Goal: Task Accomplishment & Management: Use online tool/utility

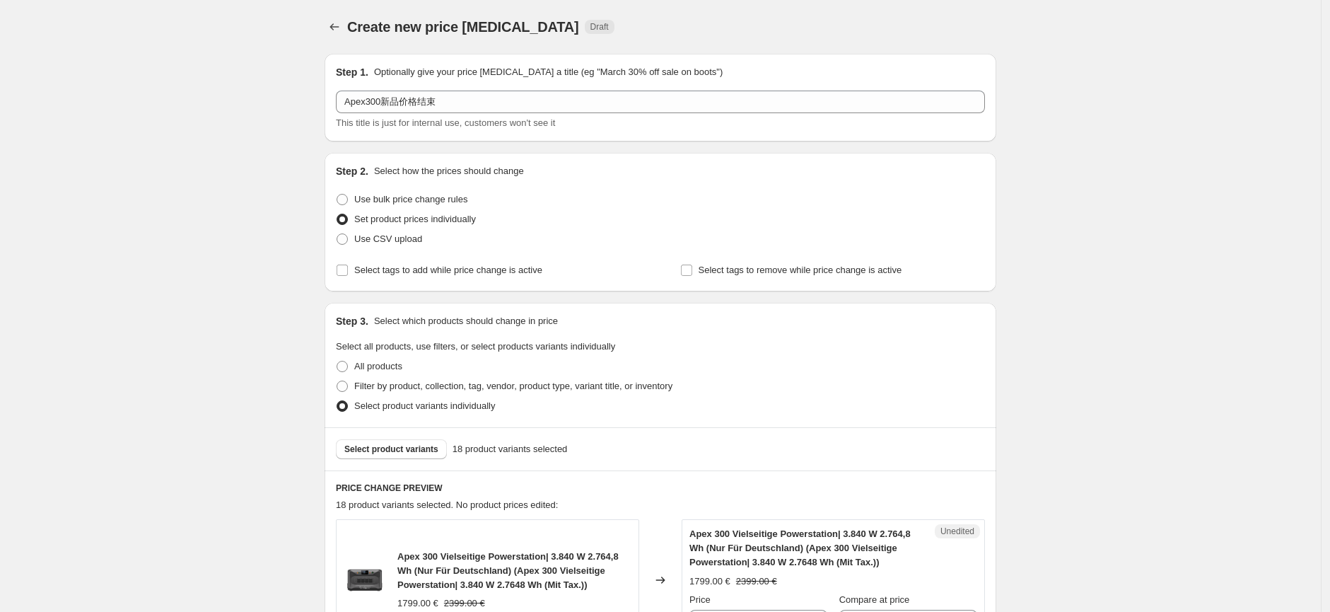
scroll to position [444, 0]
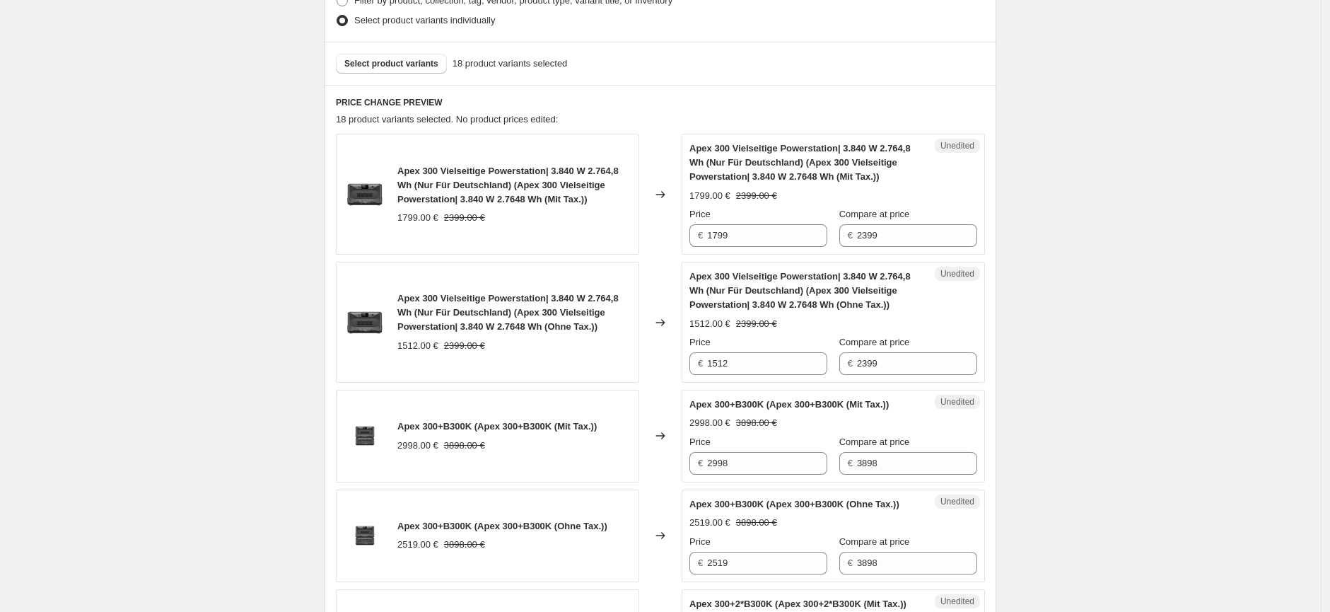
scroll to position [393, 0]
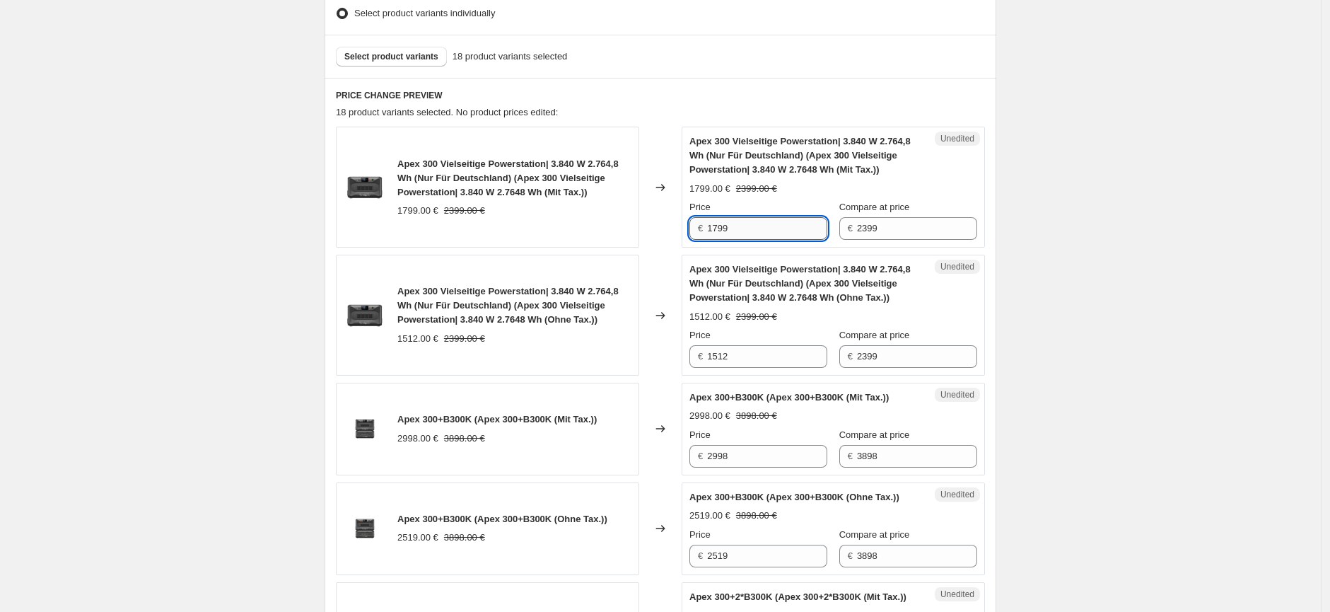
click at [736, 232] on input "1799" at bounding box center [767, 228] width 120 height 23
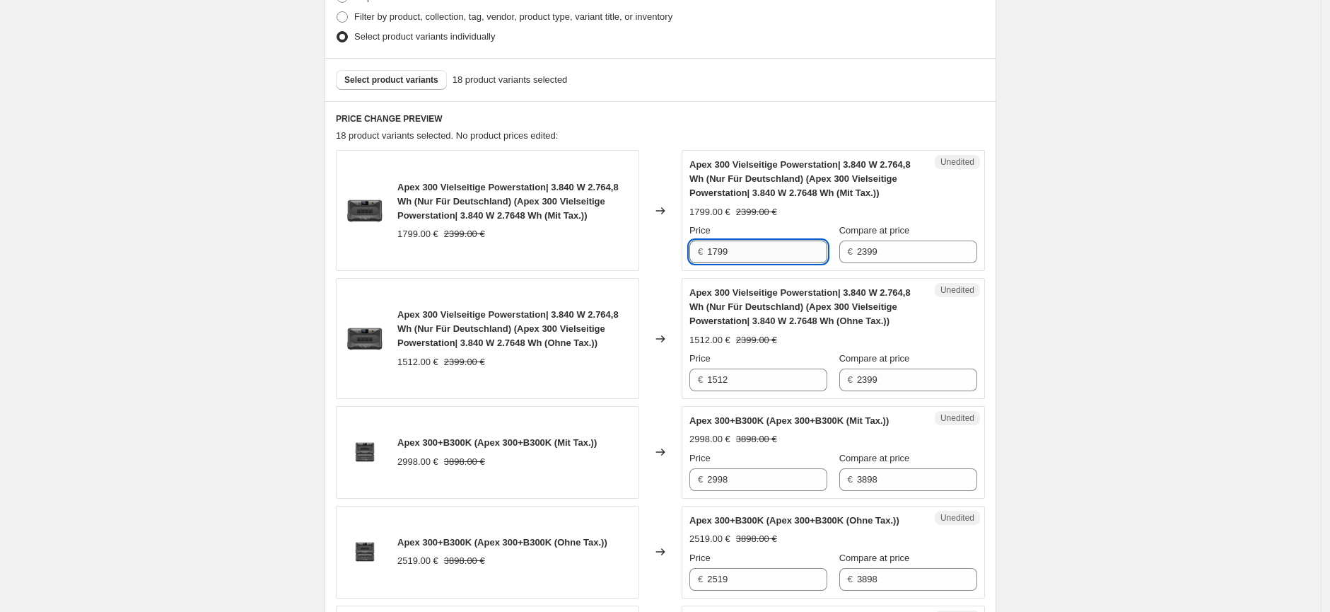
scroll to position [368, 0]
drag, startPoint x: 747, startPoint y: 257, endPoint x: 707, endPoint y: 255, distance: 39.6
click at [707, 255] on div "€ 1799" at bounding box center [759, 253] width 138 height 23
type input "1999"
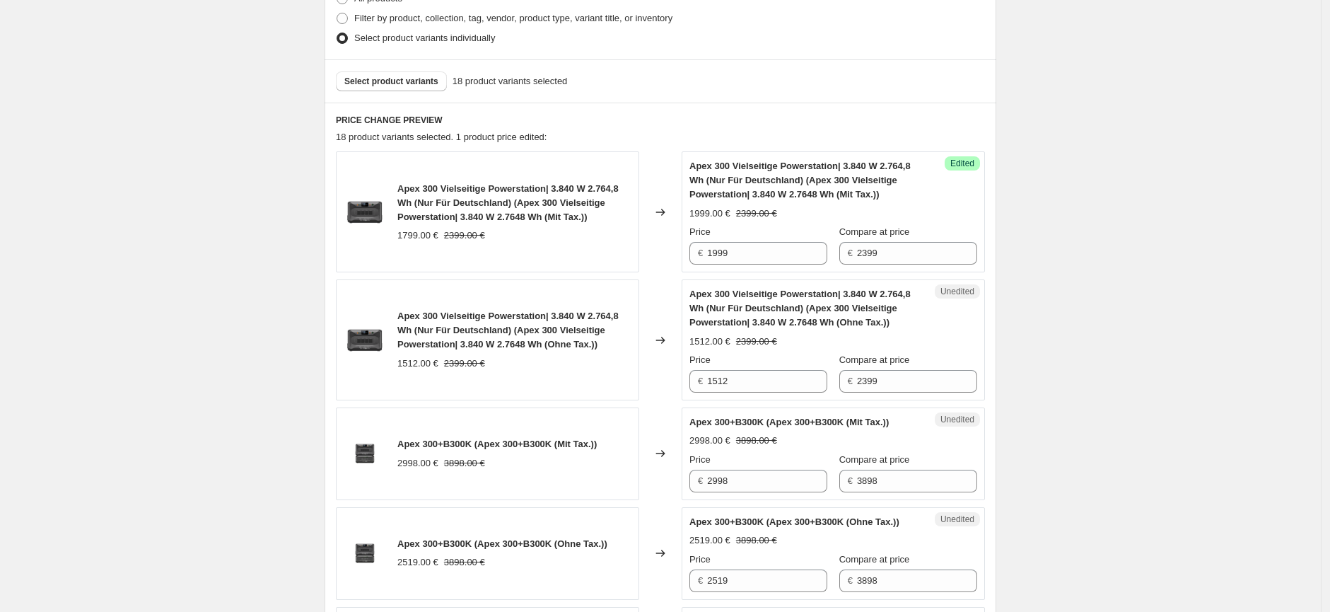
click at [767, 383] on input "1512" at bounding box center [767, 381] width 120 height 23
drag, startPoint x: 747, startPoint y: 378, endPoint x: 702, endPoint y: 385, distance: 45.1
click at [702, 385] on div "€ 1512" at bounding box center [759, 381] width 138 height 23
type input "1680"
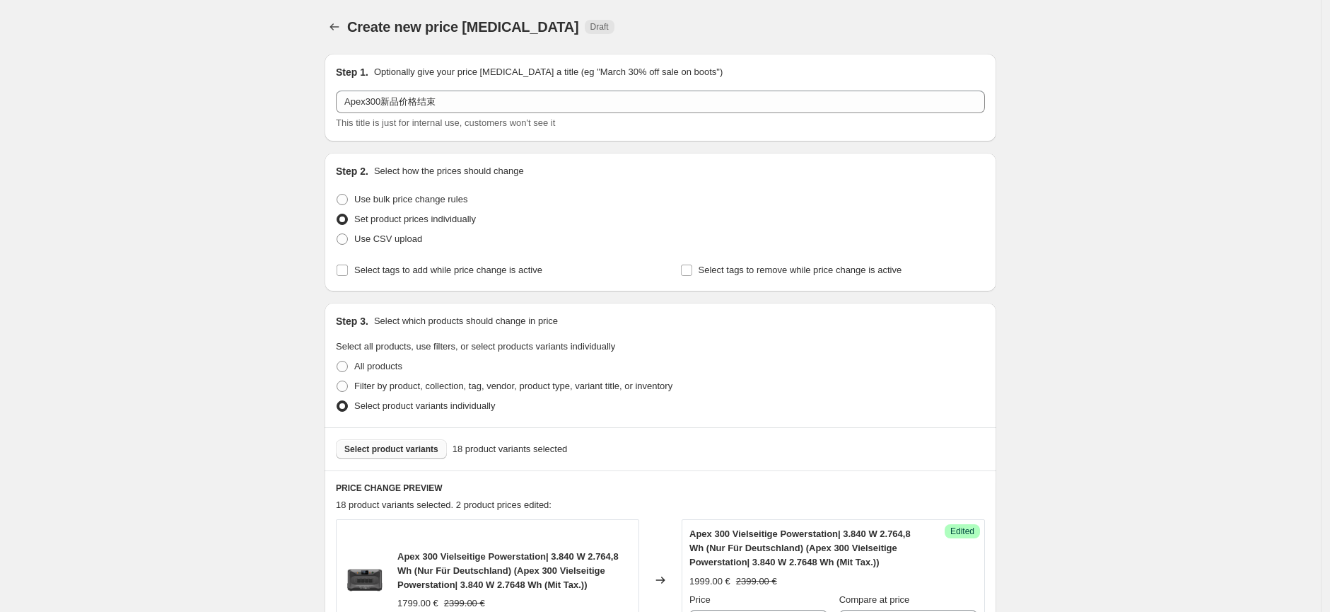
click at [412, 441] on button "Select product variants" at bounding box center [391, 449] width 111 height 20
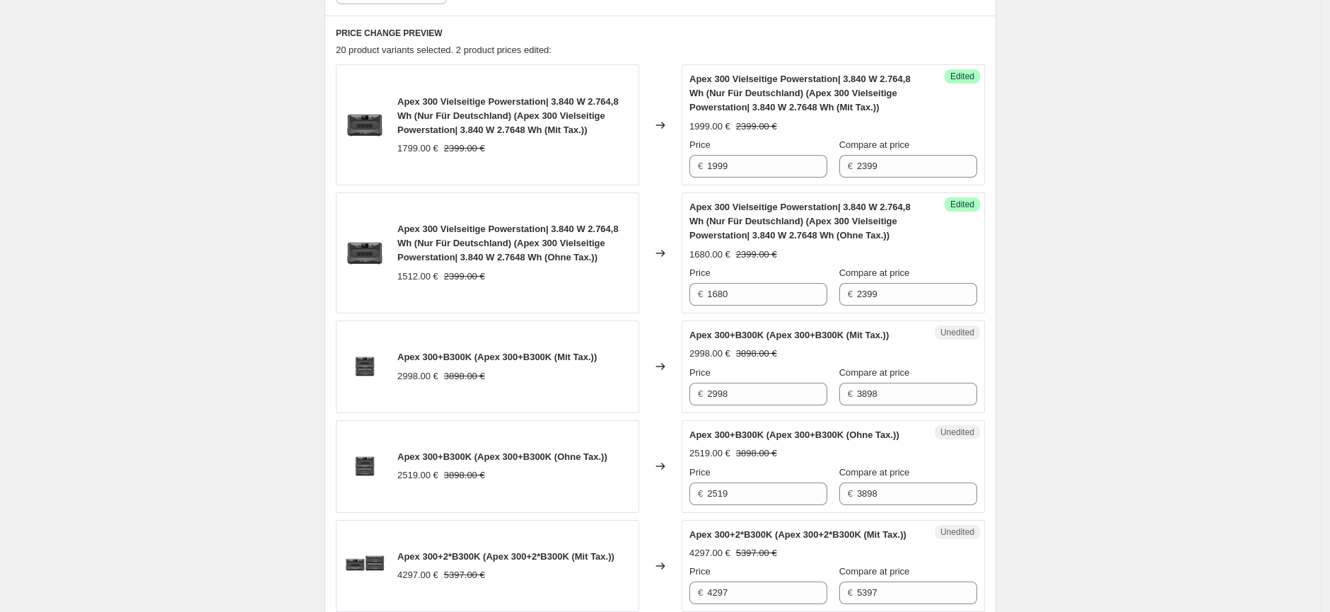
scroll to position [550, 0]
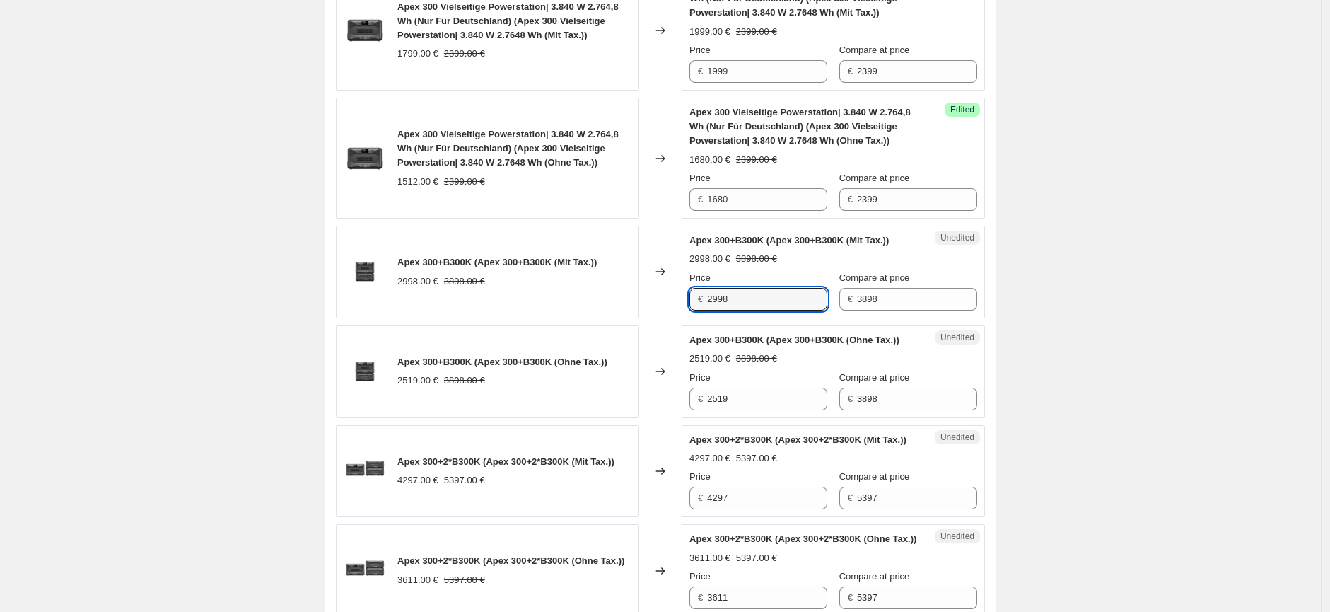
drag, startPoint x: 743, startPoint y: 298, endPoint x: 702, endPoint y: 303, distance: 41.2
click at [702, 302] on div "€ 2998" at bounding box center [759, 299] width 138 height 23
type input "3498"
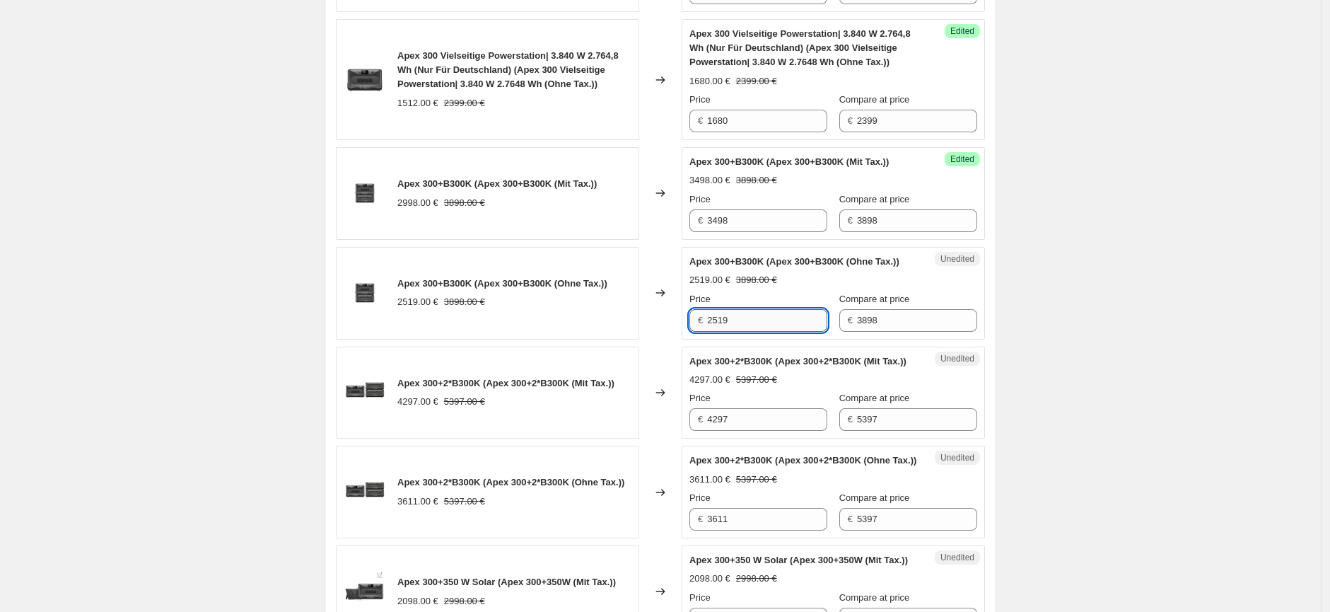
click at [739, 332] on input "2519" at bounding box center [767, 320] width 120 height 23
drag, startPoint x: 739, startPoint y: 340, endPoint x: 708, endPoint y: 340, distance: 31.1
click at [708, 332] on div "€ 2519" at bounding box center [759, 320] width 138 height 23
type input "2939"
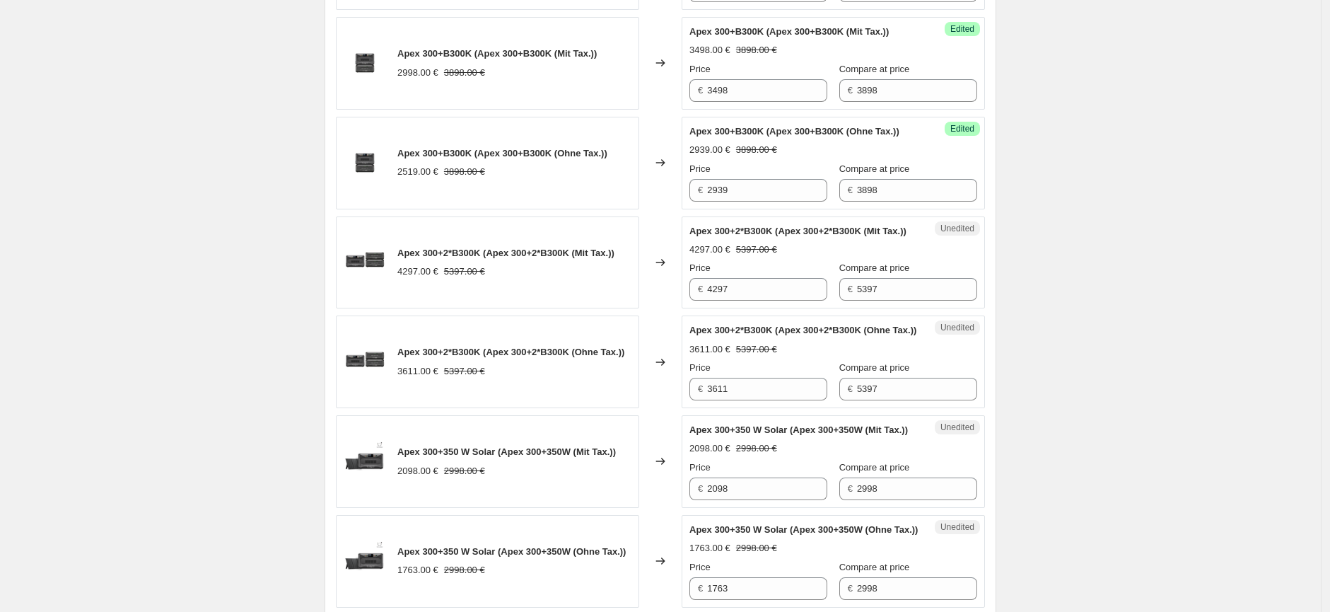
scroll to position [864, 0]
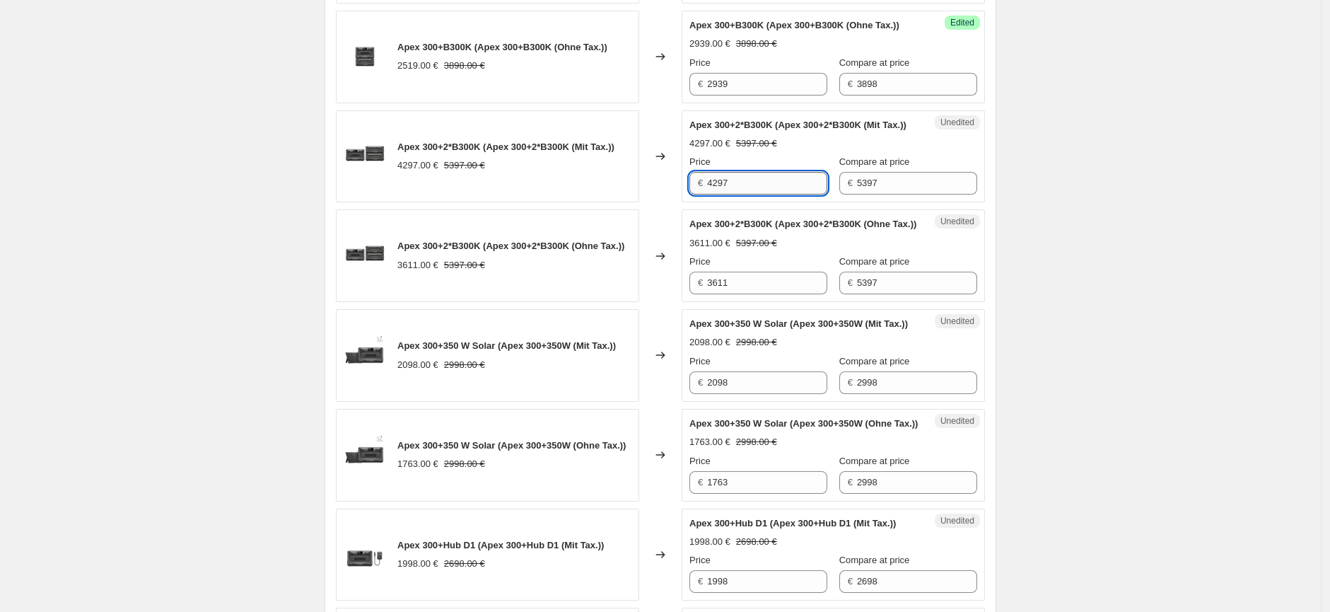
click at [719, 195] on input "4297" at bounding box center [767, 183] width 120 height 23
type input "4897"
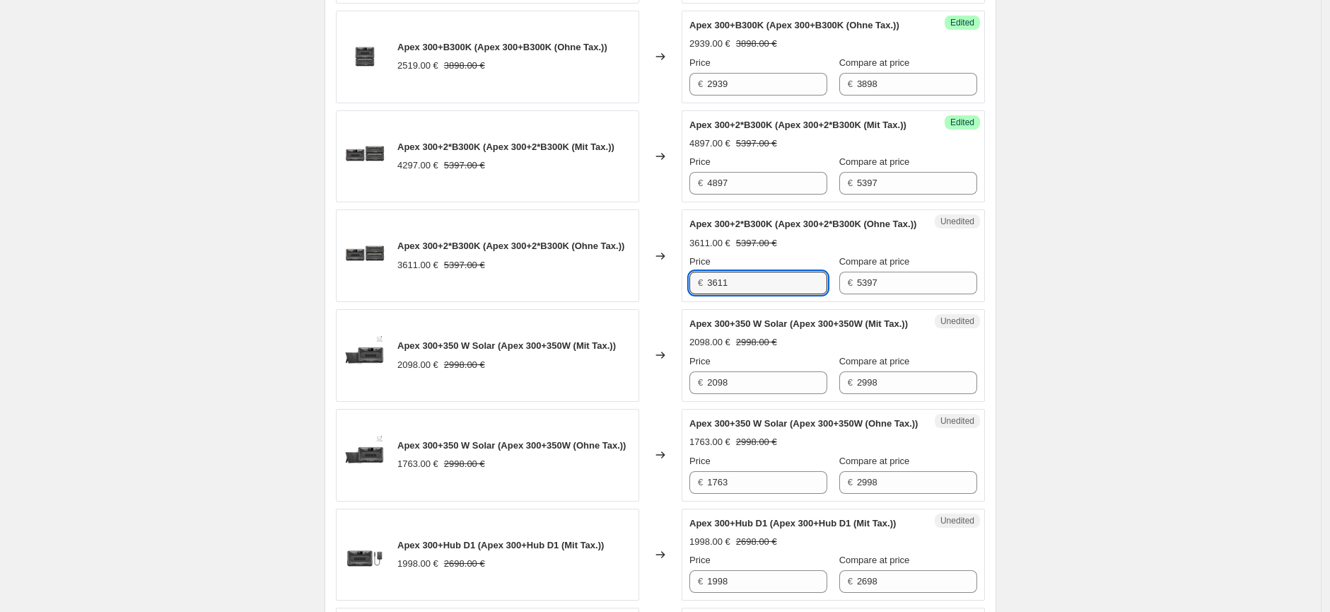
drag, startPoint x: 753, startPoint y: 327, endPoint x: 702, endPoint y: 326, distance: 50.2
click at [702, 294] on div "€ 3611" at bounding box center [759, 283] width 138 height 23
type input "4115"
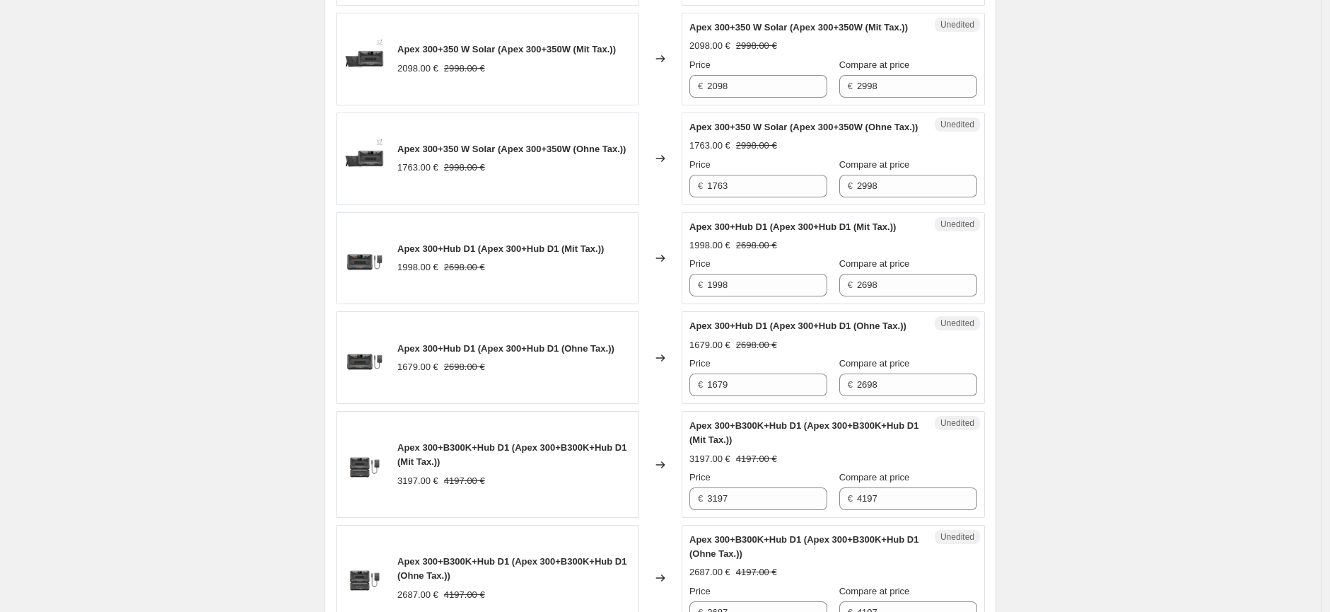
scroll to position [1178, 0]
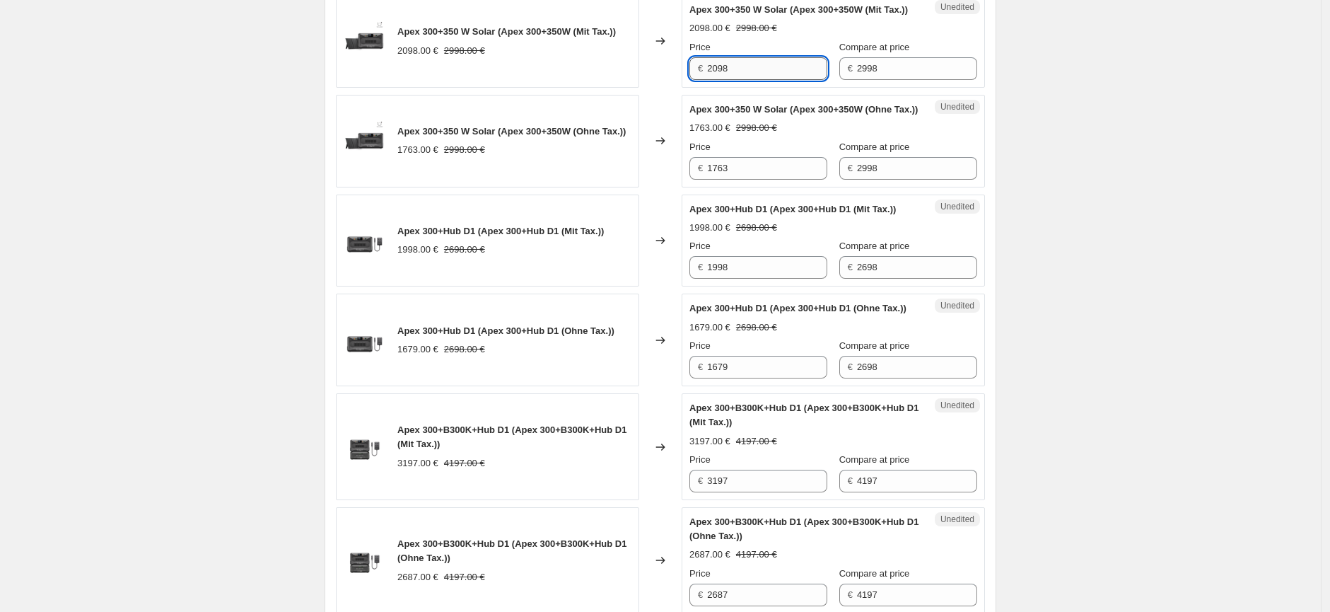
click at [719, 80] on input "2098" at bounding box center [767, 68] width 120 height 23
type input "2498"
drag, startPoint x: 1065, startPoint y: 226, endPoint x: 1021, endPoint y: 433, distance: 211.3
click at [1065, 227] on div "Create new price [MEDICAL_DATA]. This page is ready Create new price [MEDICAL_D…" at bounding box center [660, 318] width 1321 height 2992
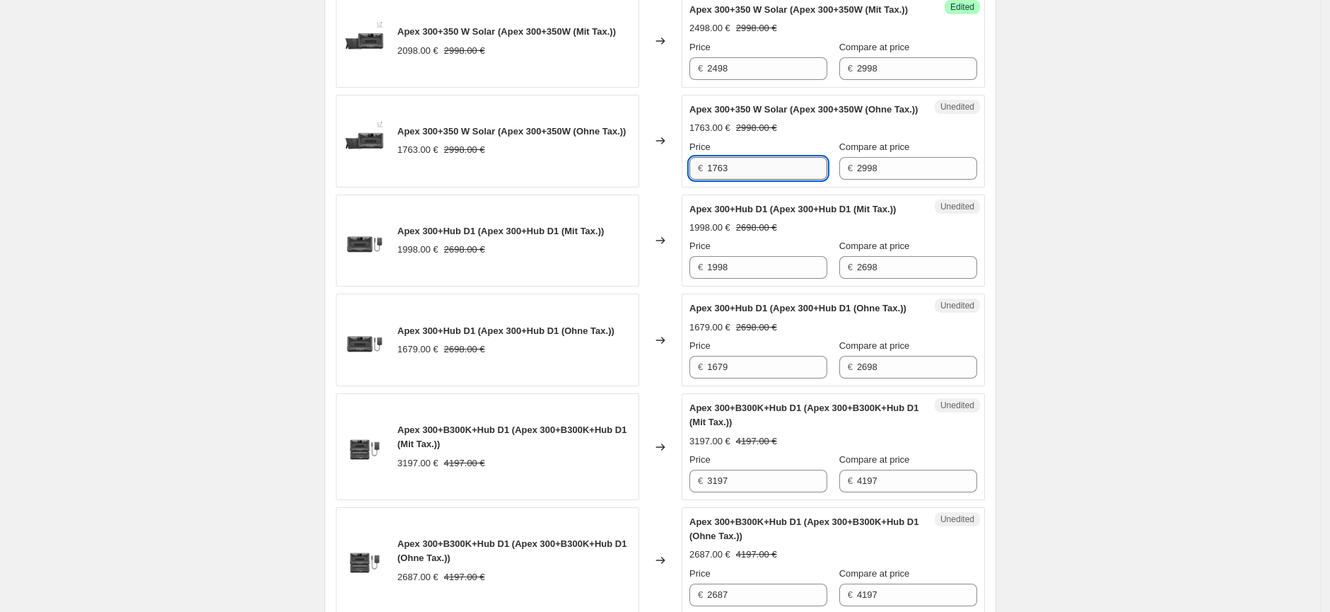
drag, startPoint x: 750, startPoint y: 244, endPoint x: 711, endPoint y: 243, distance: 39.6
click at [711, 180] on input "1763" at bounding box center [767, 168] width 120 height 23
type input "2099"
click at [1086, 308] on div "Create new price [MEDICAL_DATA]. This page is ready Create new price [MEDICAL_D…" at bounding box center [660, 318] width 1321 height 2992
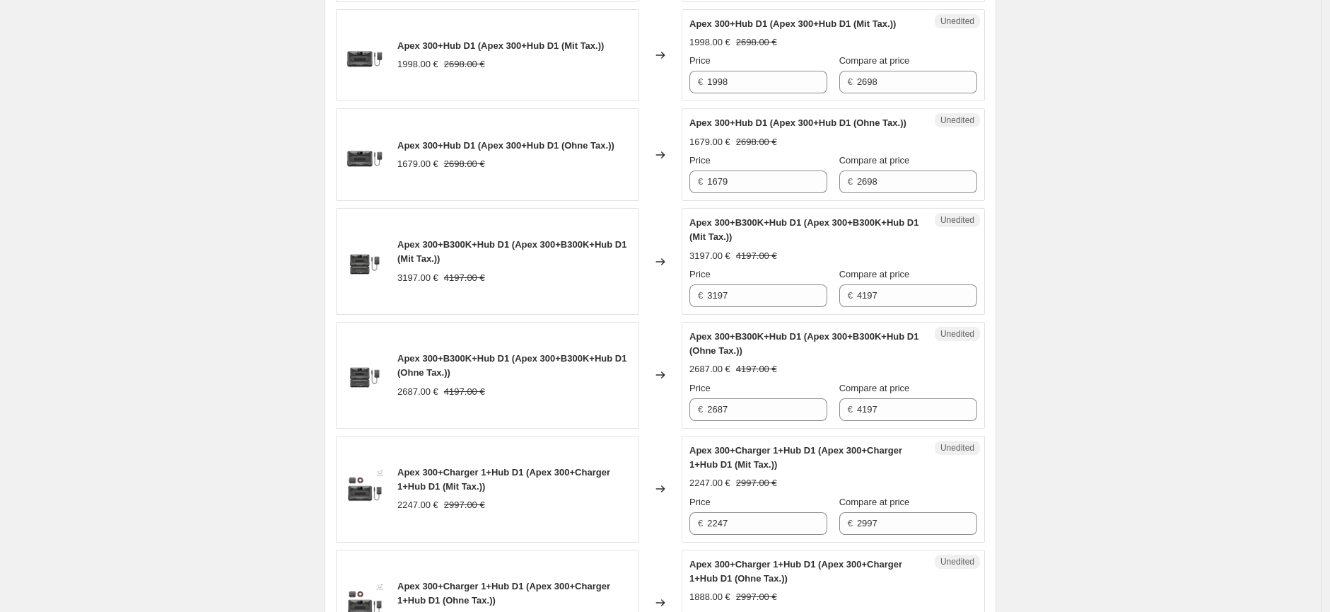
scroll to position [1415, 0]
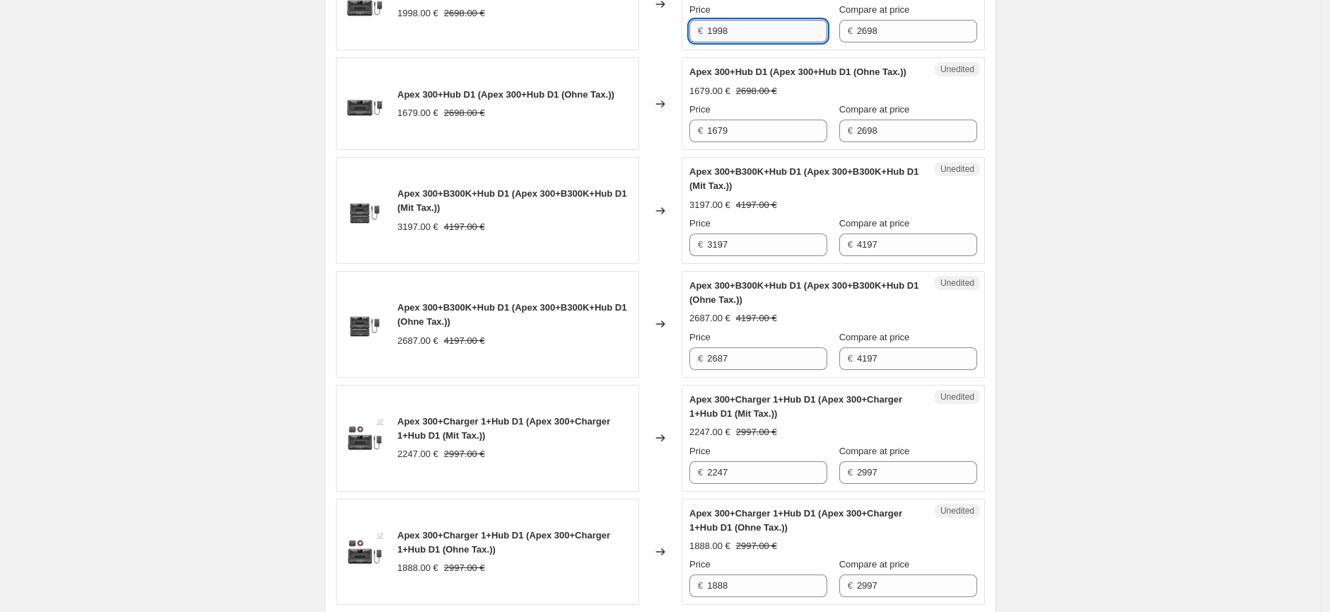
click at [712, 42] on input "1998" at bounding box center [767, 31] width 120 height 23
type input "2198"
click at [1040, 191] on div "Create new price [MEDICAL_DATA]. This page is ready Create new price [MEDICAL_D…" at bounding box center [660, 81] width 1321 height 2992
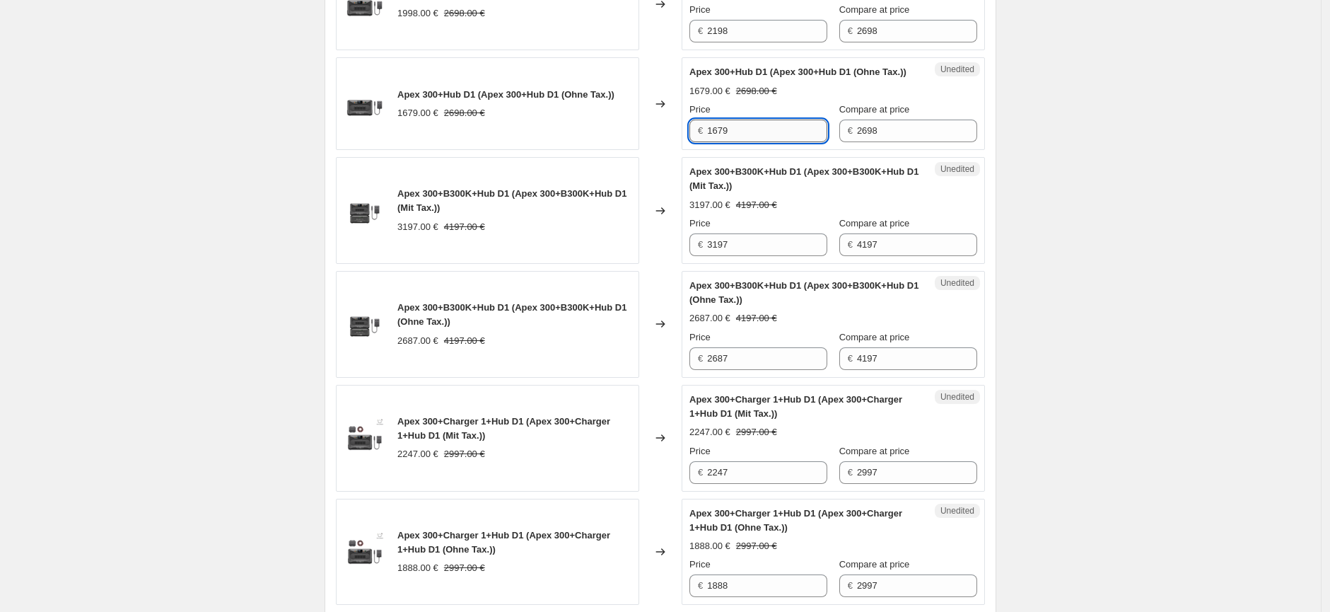
drag, startPoint x: 717, startPoint y: 233, endPoint x: 732, endPoint y: 231, distance: 15.7
click at [732, 142] on input "1679" at bounding box center [767, 131] width 120 height 23
type input "1847"
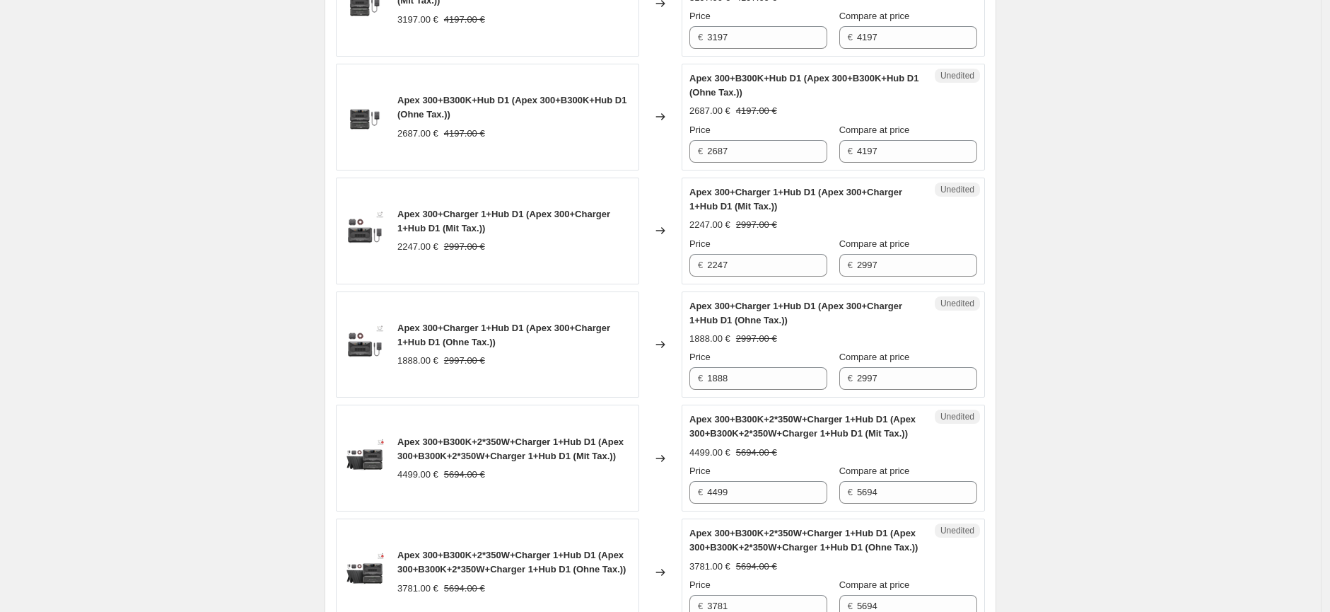
scroll to position [1650, 0]
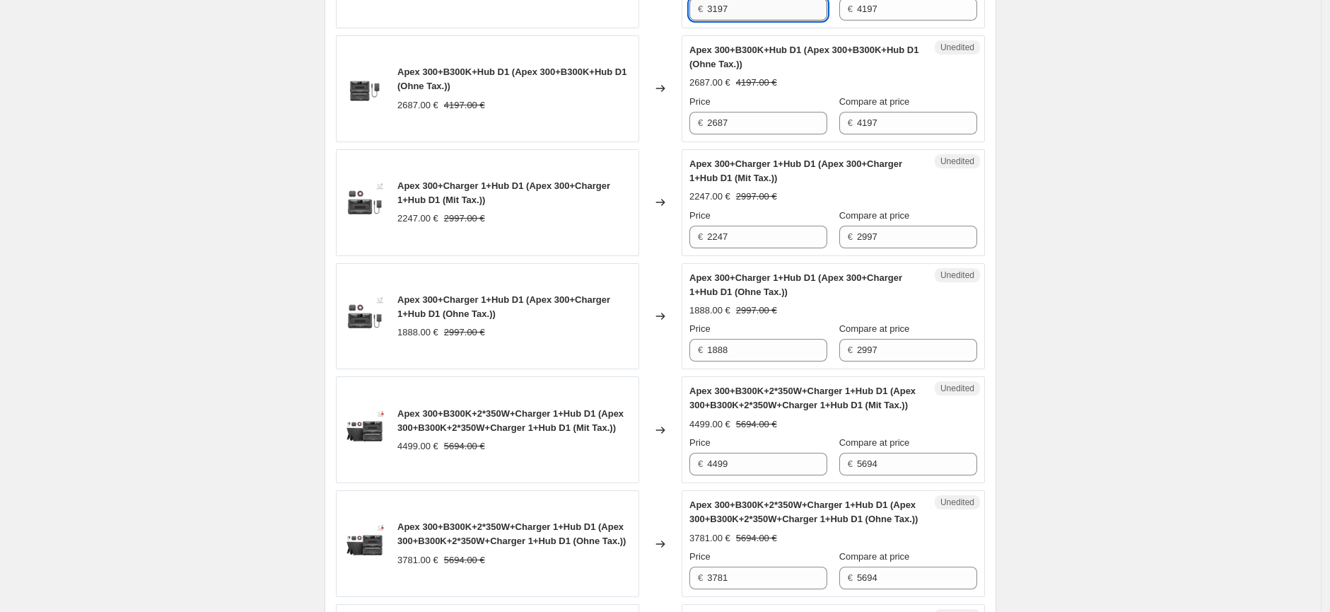
click at [720, 21] on input "3197" at bounding box center [767, 9] width 120 height 23
type input "3697"
drag, startPoint x: 734, startPoint y: 224, endPoint x: 711, endPoint y: 225, distance: 23.4
click at [711, 134] on input "2687" at bounding box center [767, 123] width 120 height 23
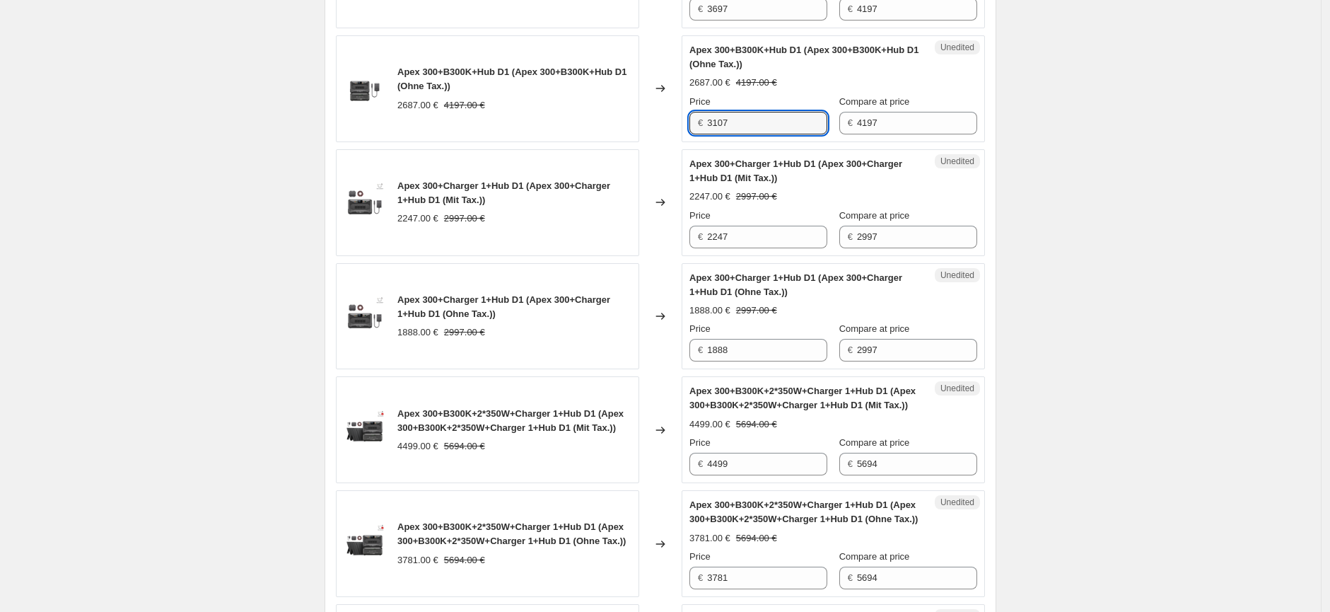
type input "3107"
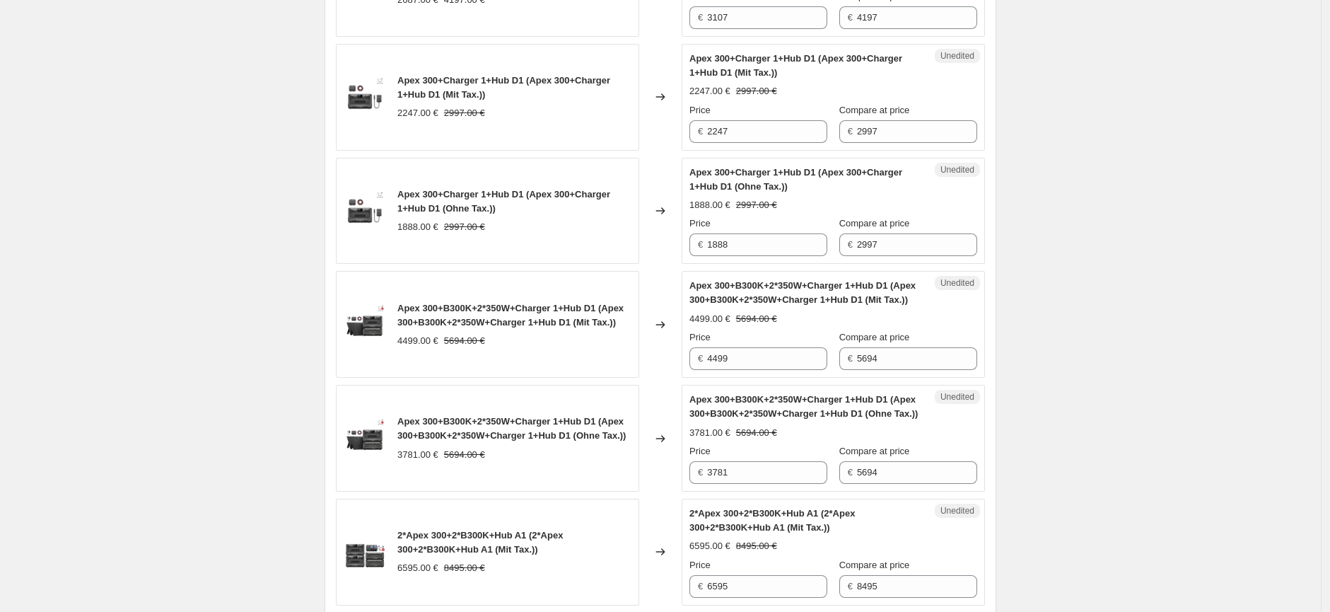
scroll to position [1729, 0]
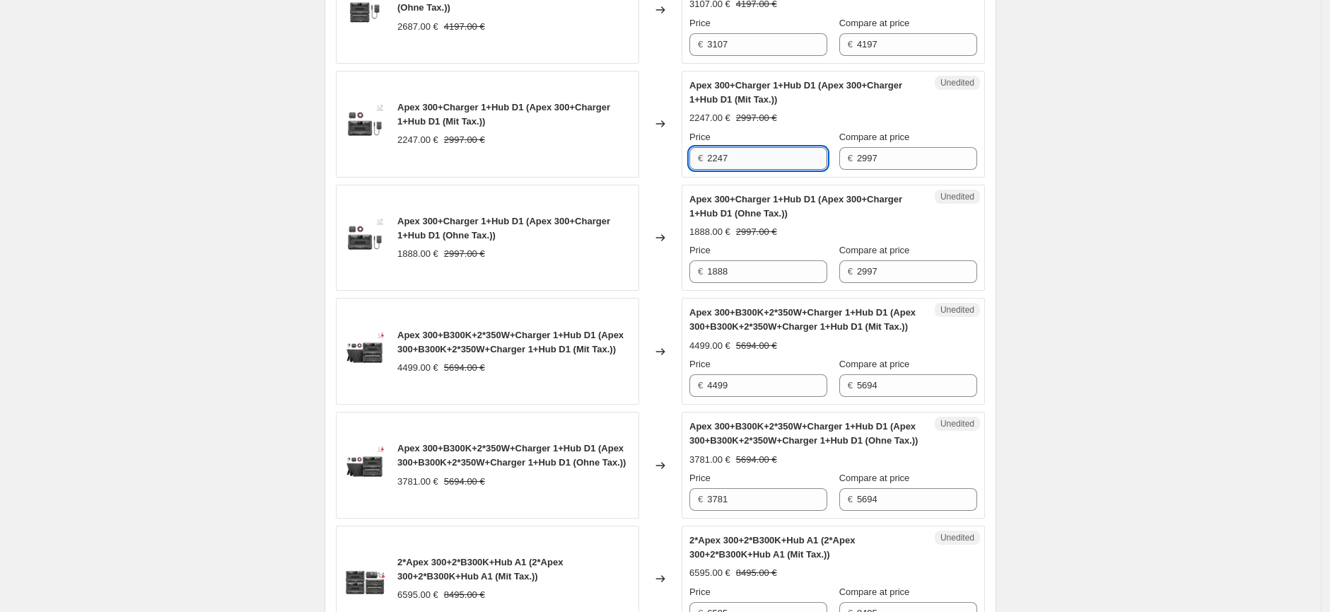
drag, startPoint x: 715, startPoint y: 261, endPoint x: 736, endPoint y: 260, distance: 21.2
click at [736, 170] on input "2247" at bounding box center [767, 158] width 120 height 23
type input "2497"
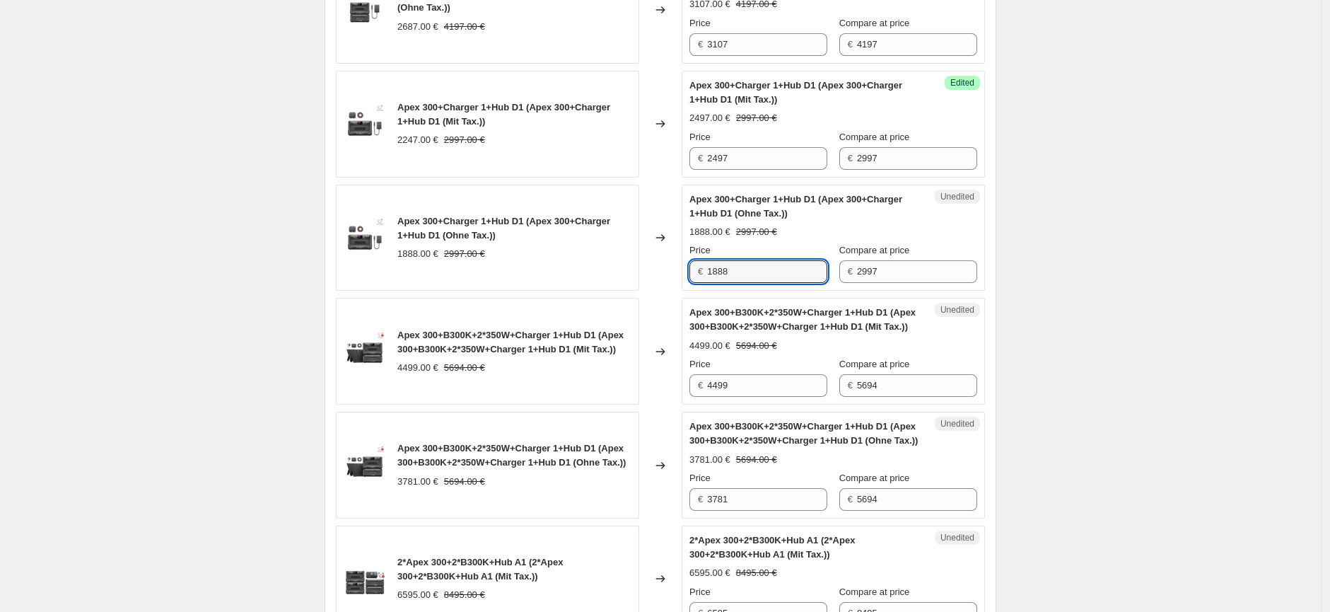
drag, startPoint x: 738, startPoint y: 372, endPoint x: 706, endPoint y: 376, distance: 32.0
click at [706, 283] on div "€ 1888" at bounding box center [759, 271] width 138 height 23
type input "2098"
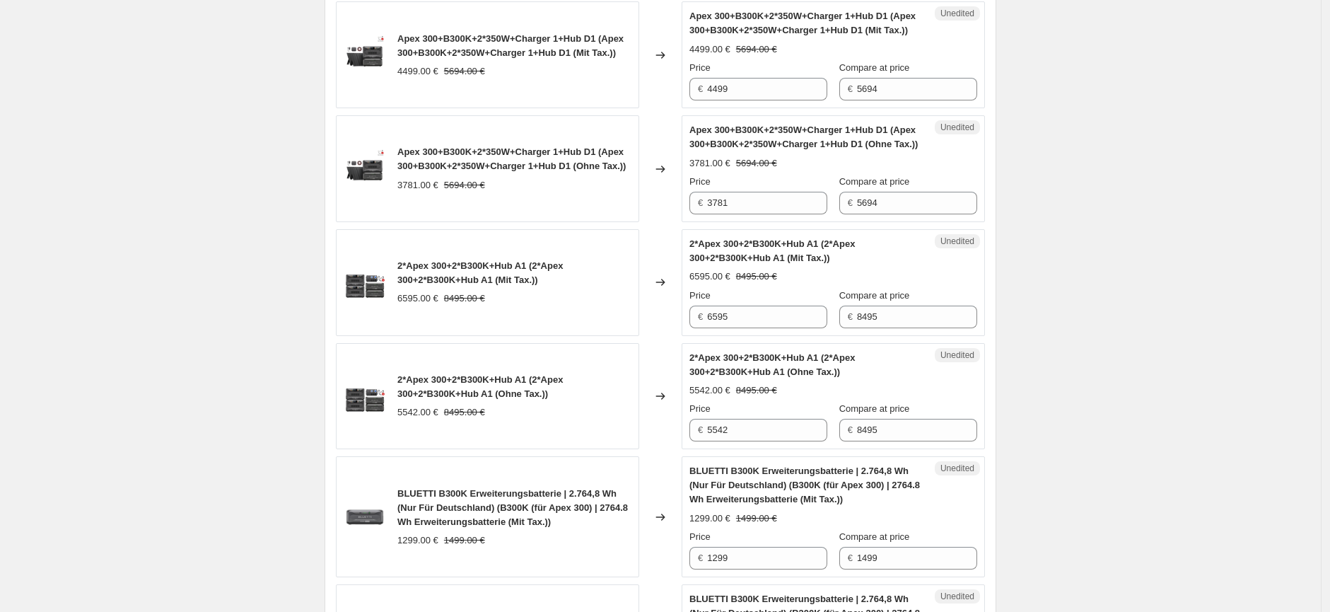
scroll to position [2043, 0]
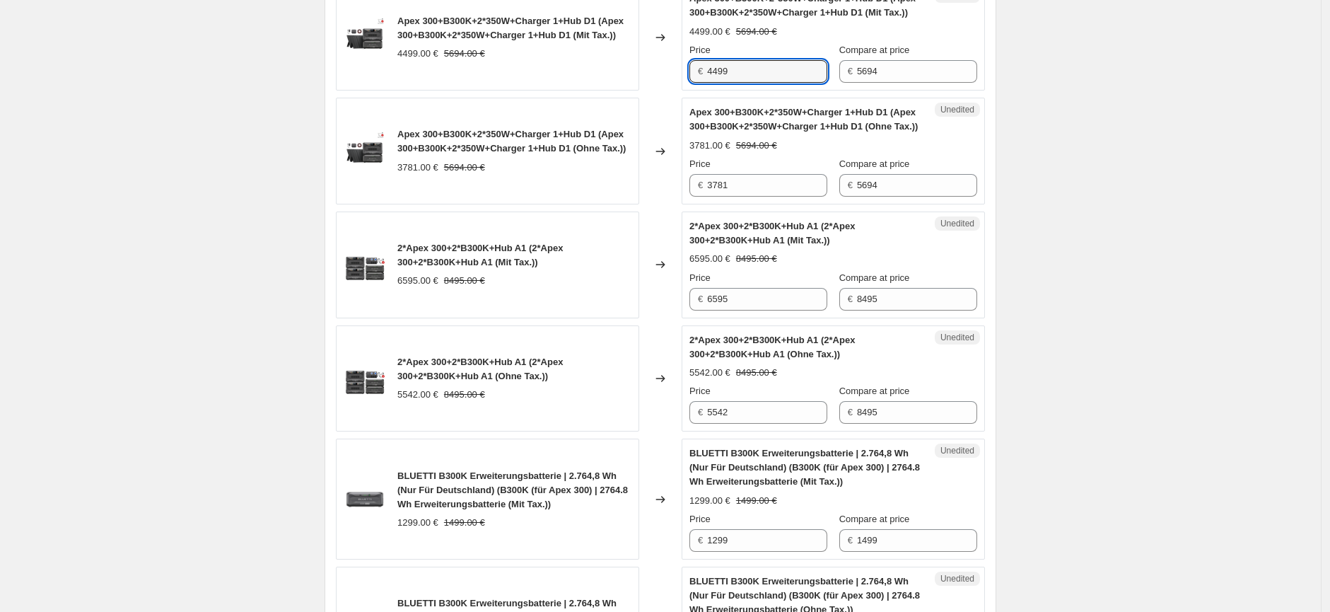
drag, startPoint x: 736, startPoint y: 184, endPoint x: 709, endPoint y: 189, distance: 27.3
click at [709, 83] on div "€ 4499" at bounding box center [759, 71] width 138 height 23
click at [720, 83] on input "4499" at bounding box center [767, 71] width 120 height 23
drag, startPoint x: 720, startPoint y: 188, endPoint x: 709, endPoint y: 189, distance: 10.6
click at [709, 83] on div "€ 4499" at bounding box center [759, 71] width 138 height 23
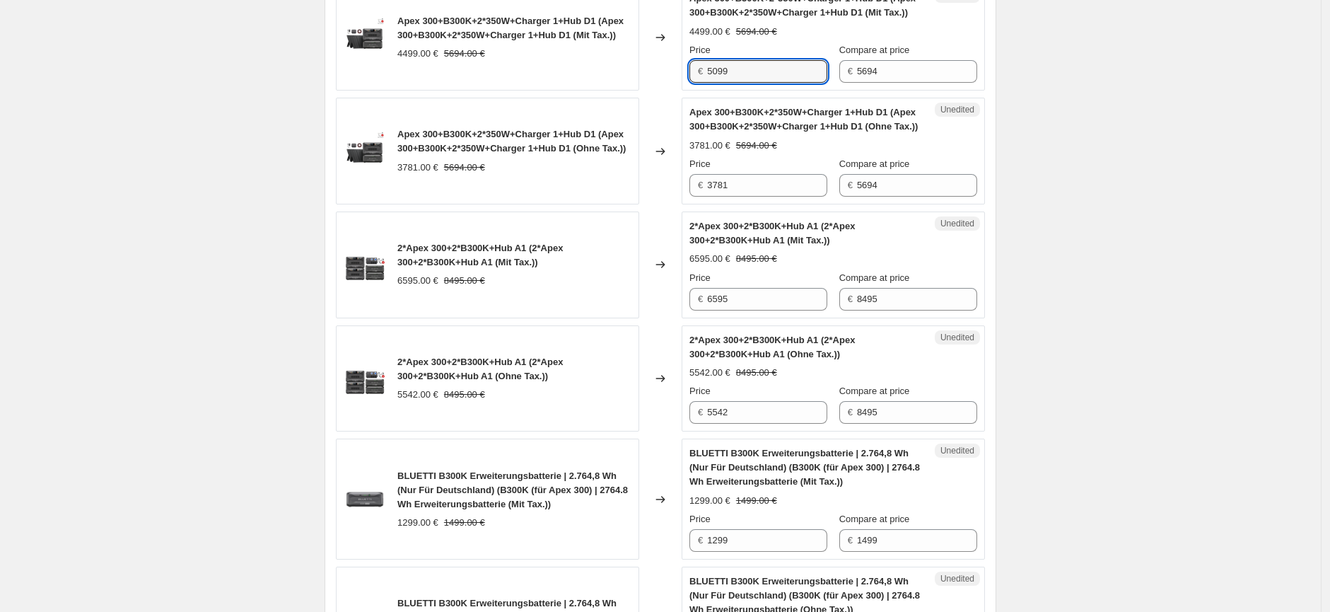
type input "5099"
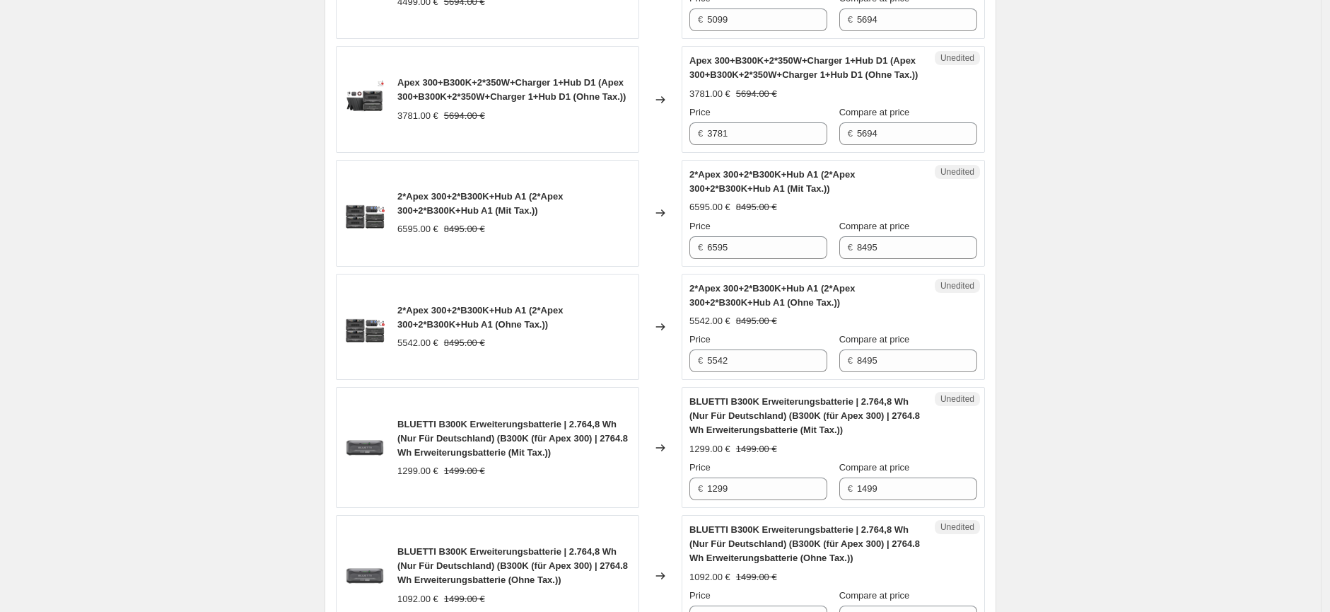
scroll to position [2122, 0]
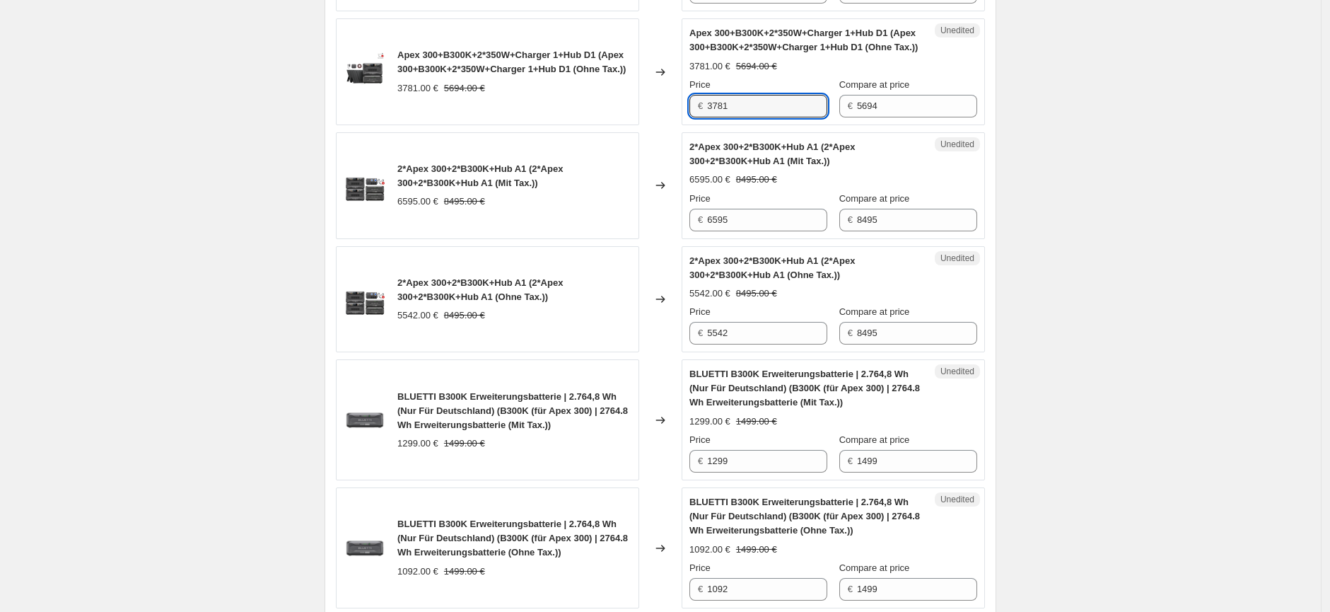
drag, startPoint x: 739, startPoint y: 233, endPoint x: 704, endPoint y: 236, distance: 35.4
click at [704, 117] on div "€ 3781" at bounding box center [759, 106] width 138 height 23
type input "4285"
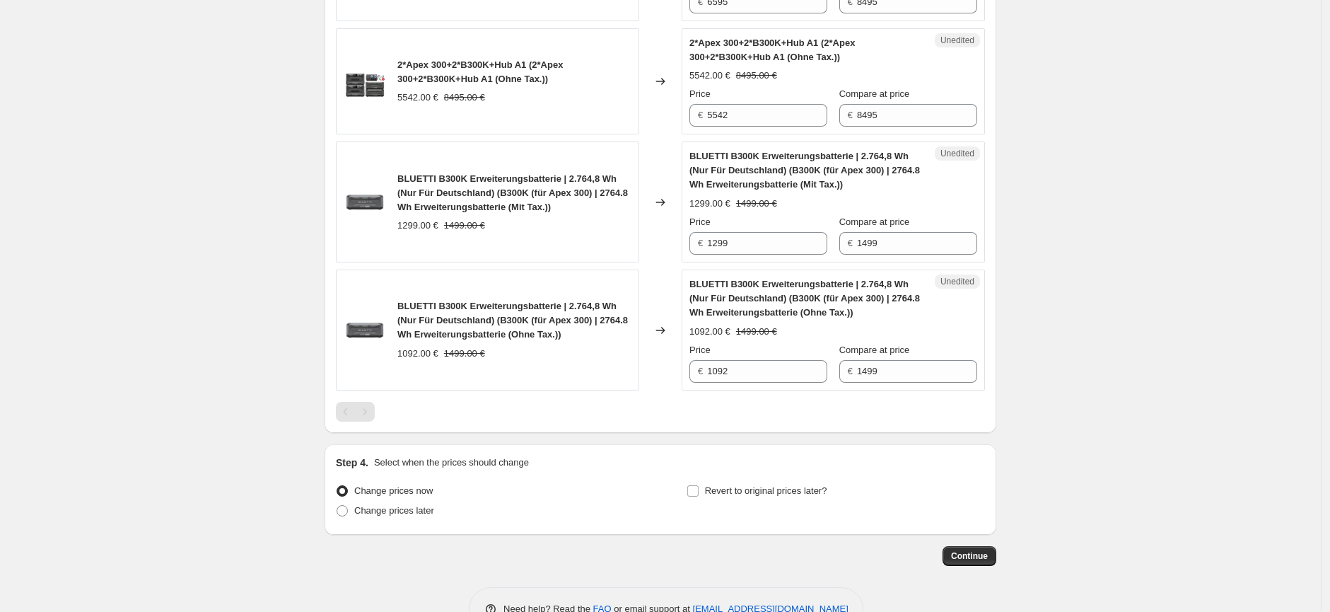
scroll to position [2358, 0]
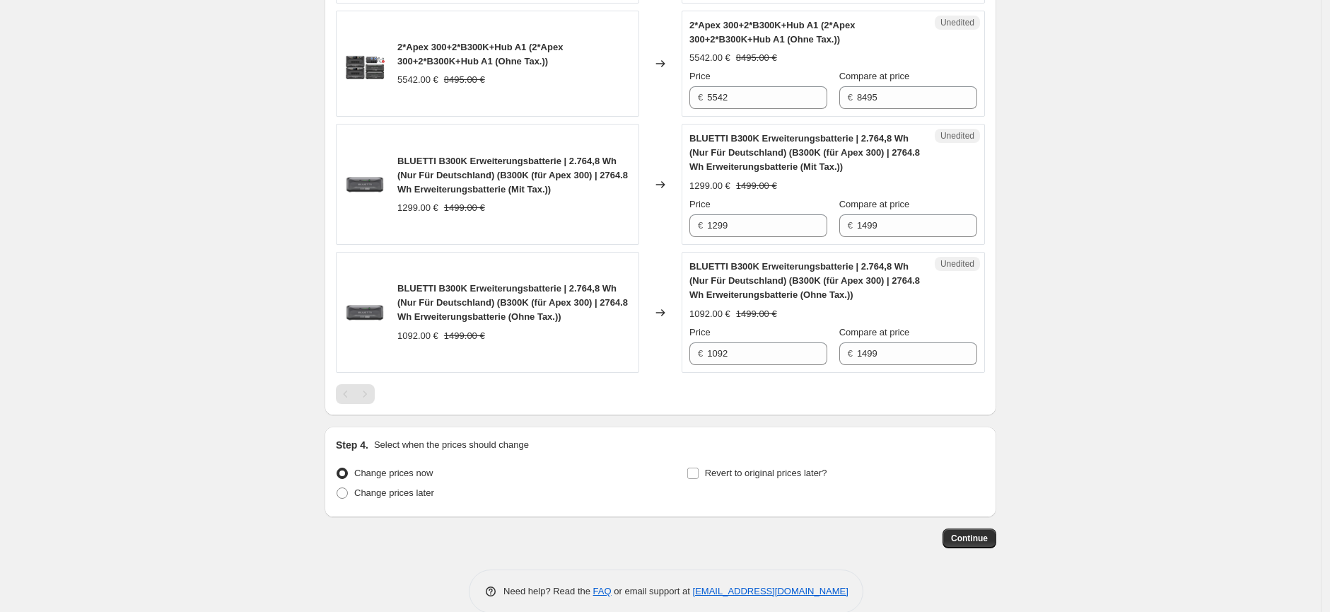
type input "7595"
drag, startPoint x: 758, startPoint y: 226, endPoint x: 673, endPoint y: 226, distance: 84.9
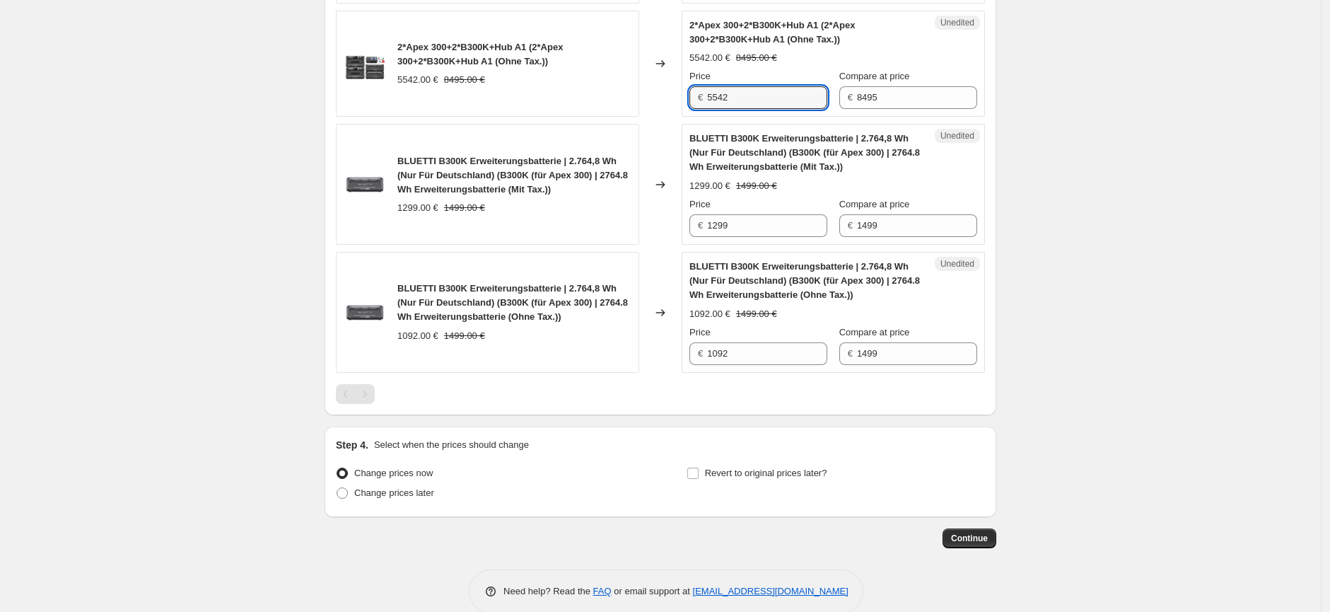
click at [673, 117] on div "2*Apex 300+2*B300K+Hub A1 (2*Apex 300+2*B300K+Hub A1 (Ohne Tax.)) 5542.00 € 849…" at bounding box center [660, 64] width 649 height 107
paste input "6,38"
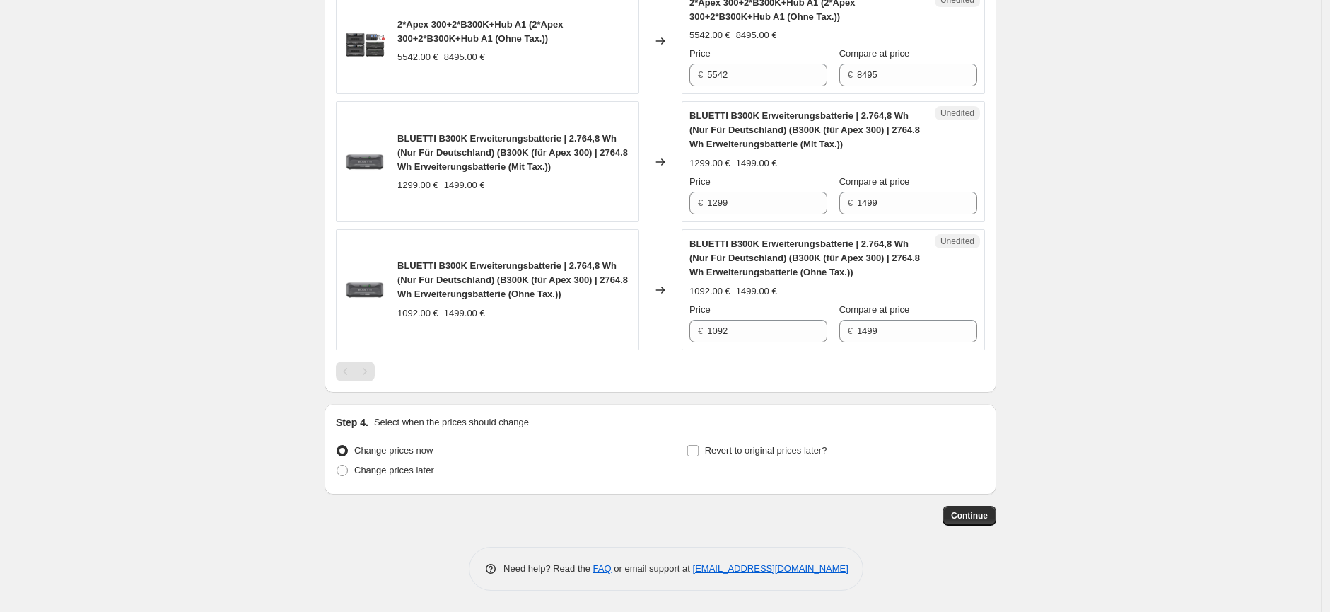
scroll to position [2431, 0]
drag, startPoint x: 747, startPoint y: 154, endPoint x: 703, endPoint y: 153, distance: 43.9
click at [703, 86] on div "€ 5542" at bounding box center [759, 75] width 138 height 23
paste input "6,38"
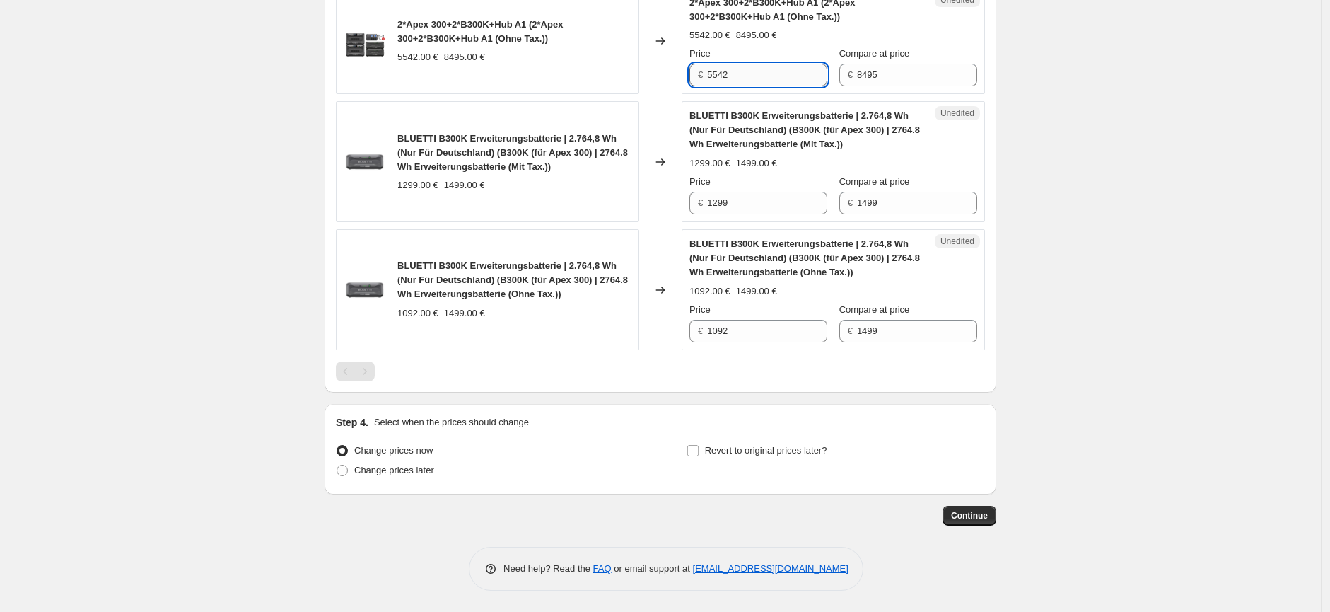
drag, startPoint x: 733, startPoint y: 153, endPoint x: 714, endPoint y: 153, distance: 18.4
click at [714, 86] on input "5542" at bounding box center [767, 75] width 120 height 23
click at [745, 86] on input "5542" at bounding box center [767, 75] width 120 height 23
click at [736, 86] on input "5542" at bounding box center [767, 75] width 120 height 23
drag, startPoint x: 733, startPoint y: 153, endPoint x: 712, endPoint y: 153, distance: 21.2
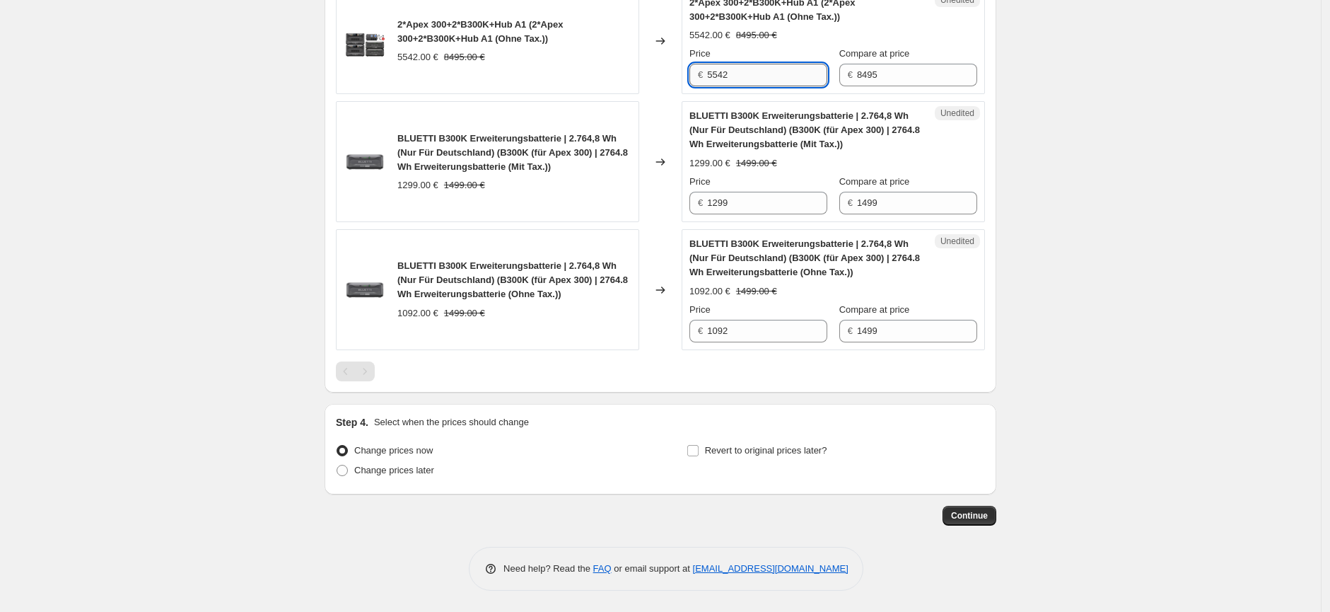
click at [712, 86] on input "5542" at bounding box center [767, 75] width 120 height 23
type input "6382"
click at [719, 214] on input "1299" at bounding box center [767, 203] width 120 height 23
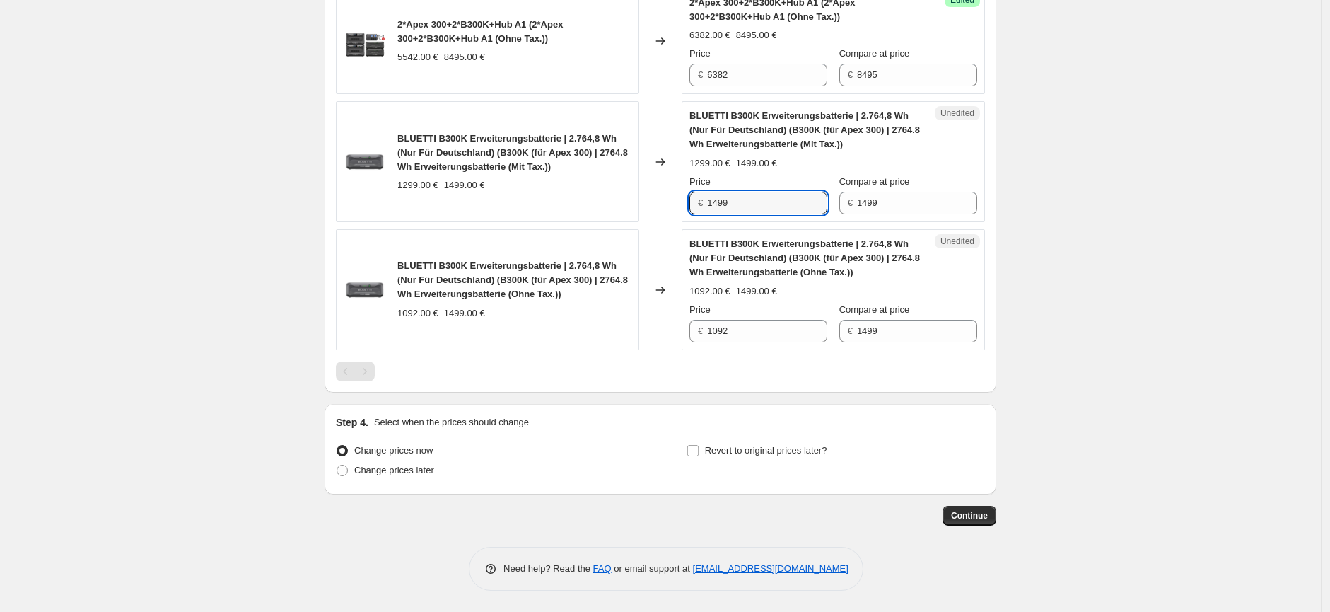
type input "1499"
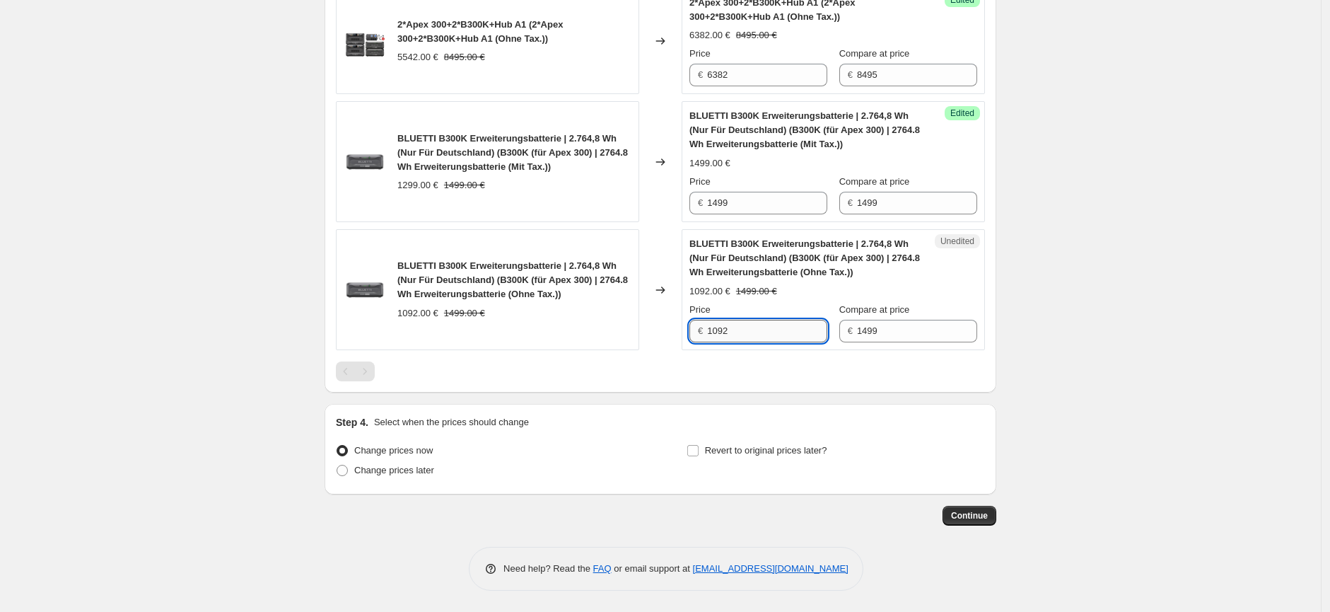
drag, startPoint x: 741, startPoint y: 407, endPoint x: 716, endPoint y: 407, distance: 25.5
click at [716, 342] on input "1092" at bounding box center [767, 331] width 120 height 23
type input "1260"
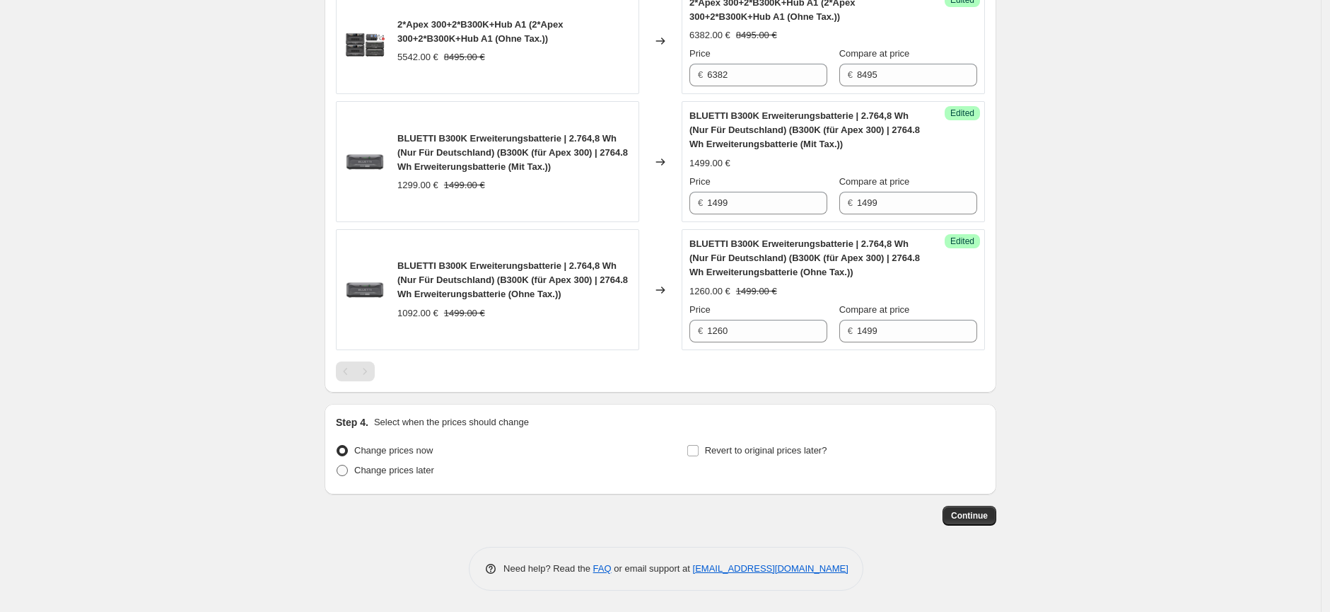
click at [424, 470] on span "Change prices later" at bounding box center [394, 470] width 80 height 11
click at [337, 465] on input "Change prices later" at bounding box center [337, 465] width 1 height 1
radio input "true"
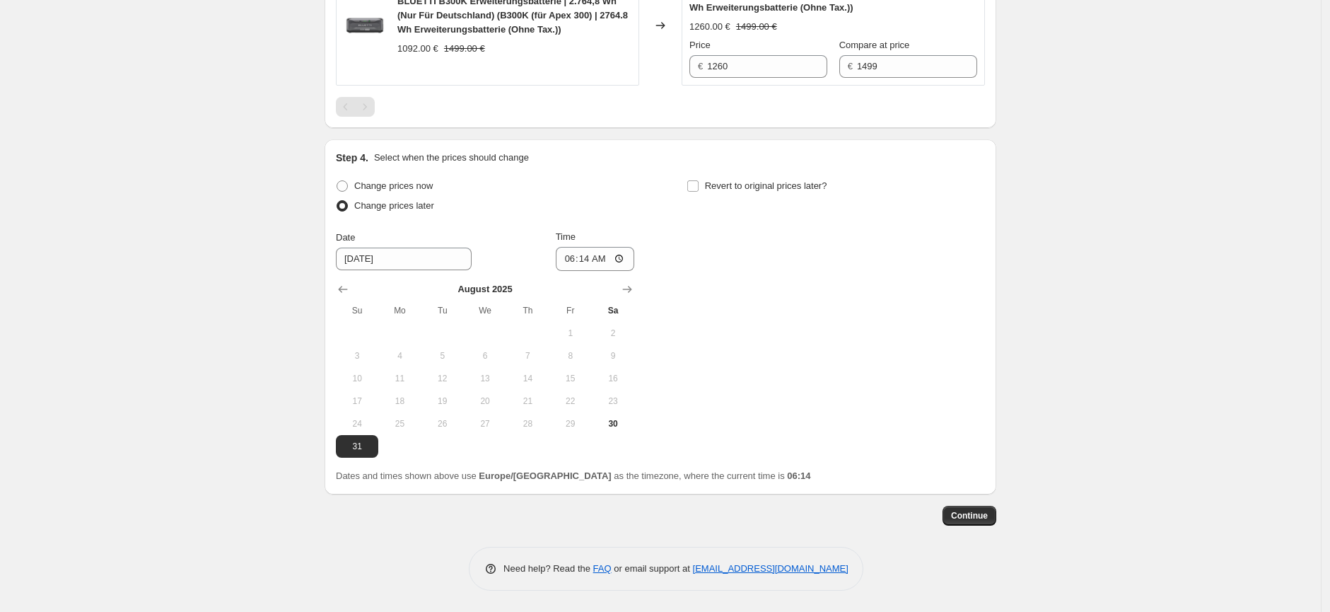
scroll to position [2774, 0]
click at [625, 293] on icon "Show next month, September 2025" at bounding box center [627, 289] width 14 height 14
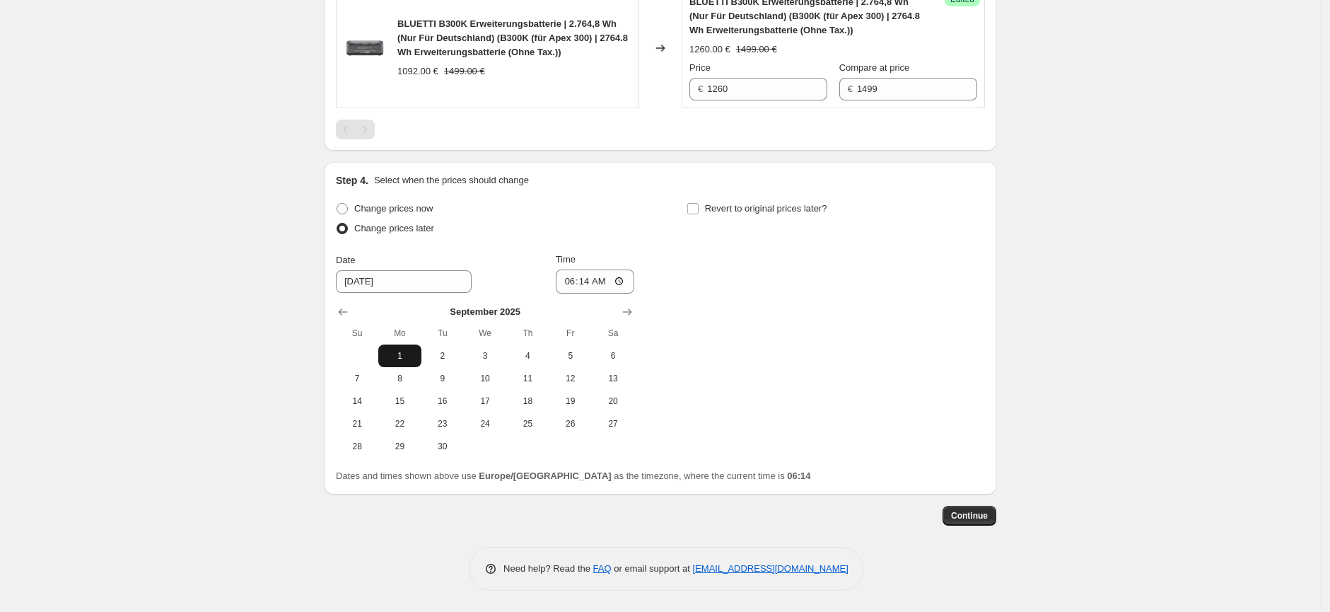
click at [410, 354] on span "1" at bounding box center [399, 355] width 31 height 11
type input "[DATE]"
click at [596, 279] on input "06:14" at bounding box center [595, 281] width 79 height 24
click at [623, 282] on input "06:14" at bounding box center [595, 281] width 79 height 24
type input "10:00"
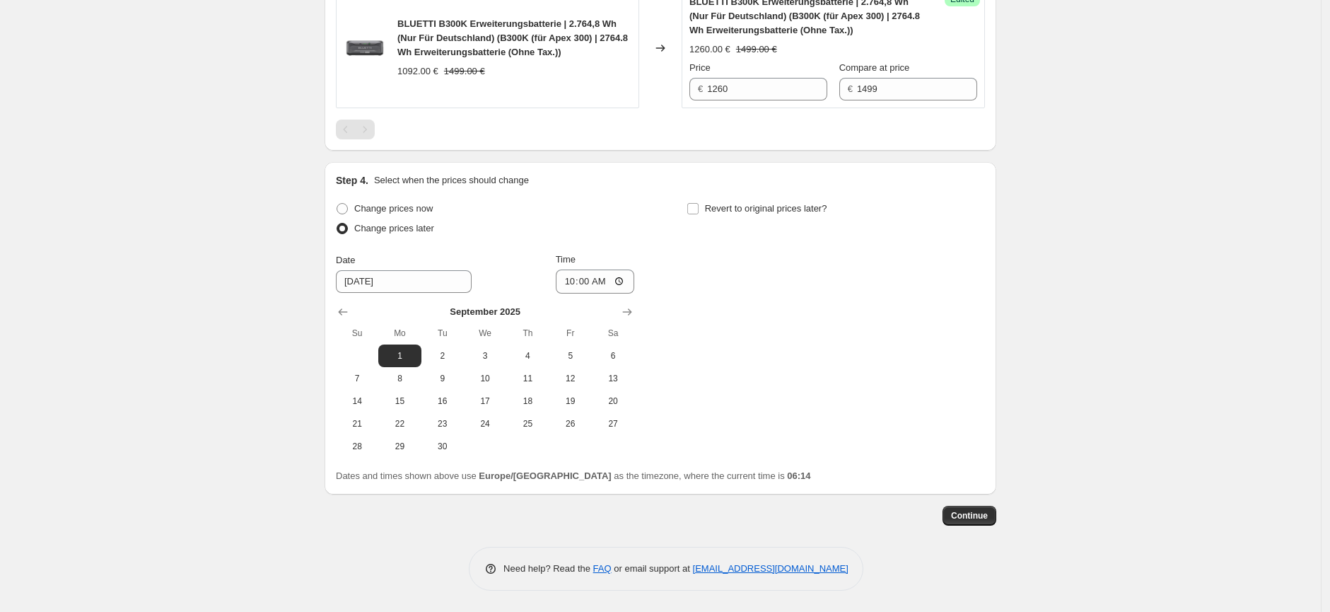
click at [340, 318] on icon "Show previous month, August 2025" at bounding box center [343, 312] width 14 height 14
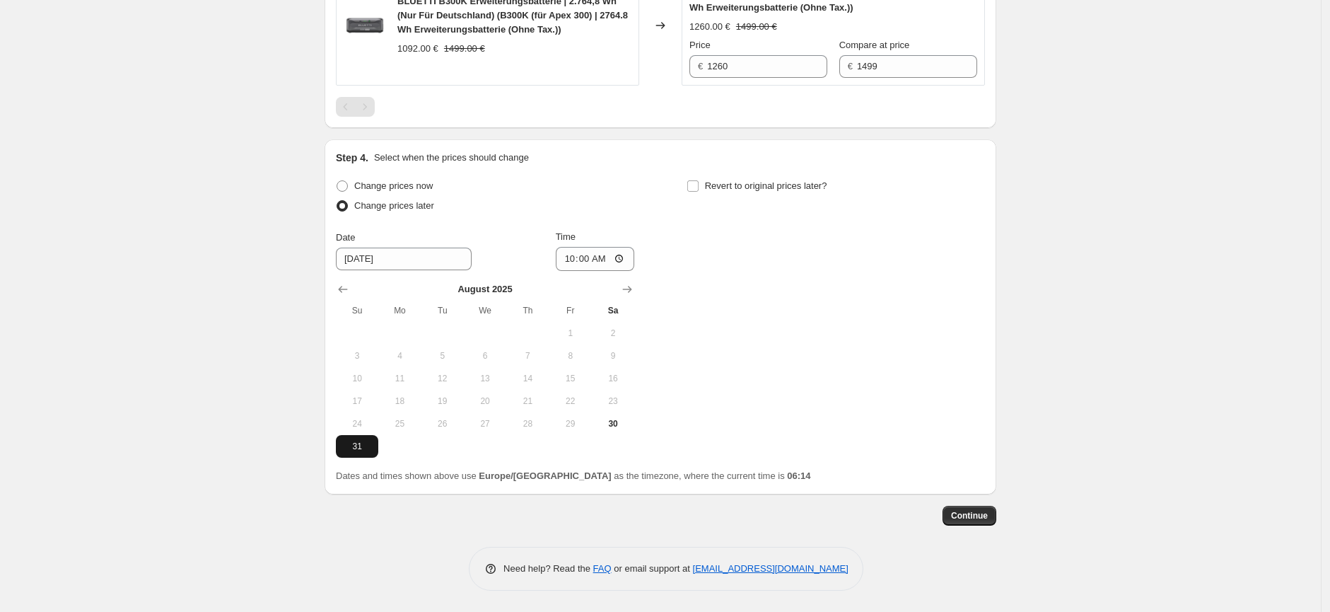
click at [371, 452] on span "31" at bounding box center [357, 446] width 31 height 11
click at [774, 417] on div "Change prices now Change prices later Date [DATE] Time 10:00 [DATE] Su Mo Tu We…" at bounding box center [660, 317] width 649 height 282
click at [637, 299] on button "Show next month, September 2025" at bounding box center [627, 289] width 20 height 20
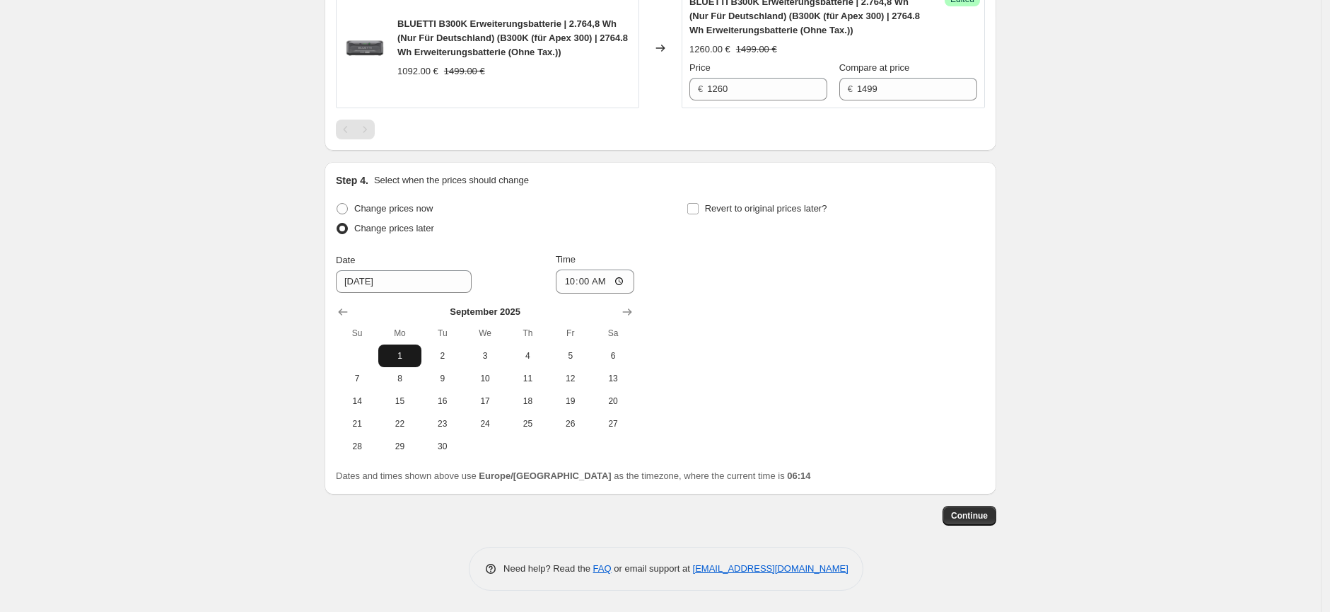
click at [410, 350] on span "1" at bounding box center [399, 355] width 31 height 11
type input "[DATE]"
click at [603, 289] on input "10:00" at bounding box center [595, 281] width 79 height 24
click at [622, 284] on input "10:00" at bounding box center [595, 281] width 79 height 24
type input "04:00"
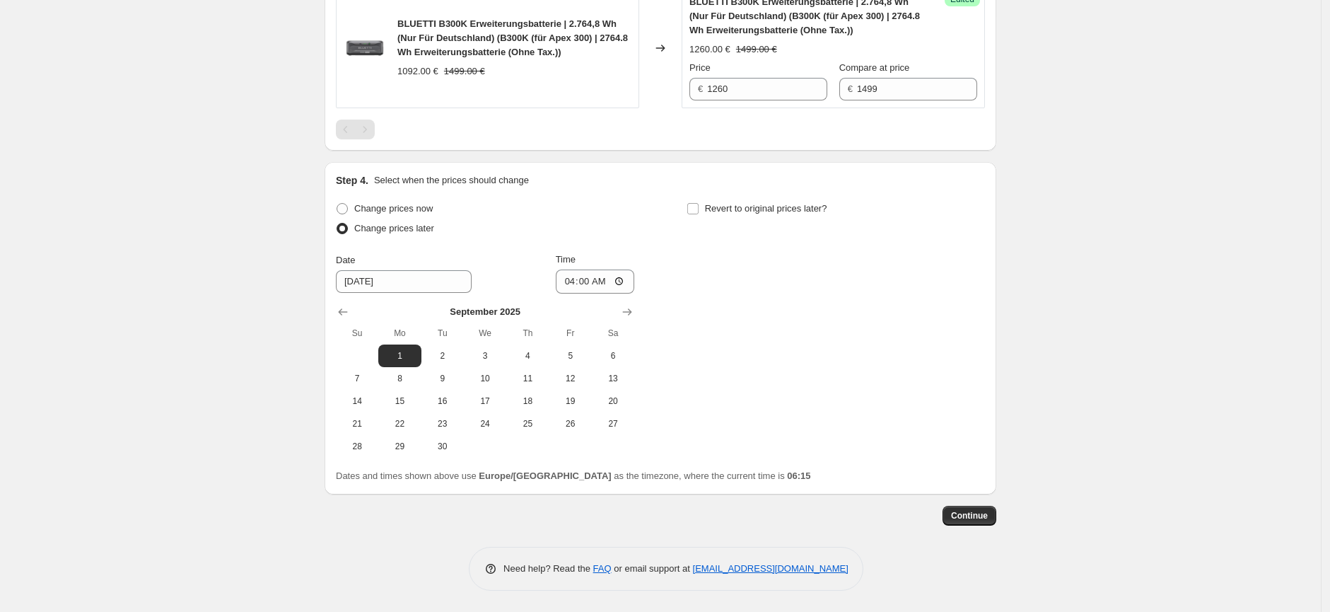
click at [766, 358] on div "Change prices now Change prices later Date [DATE] Time 04:00 [DATE] Su Mo Tu We…" at bounding box center [660, 328] width 649 height 259
click at [775, 385] on div "Change prices now Change prices later Date [DATE] Time 04:00 [DATE] Su Mo Tu We…" at bounding box center [660, 328] width 649 height 259
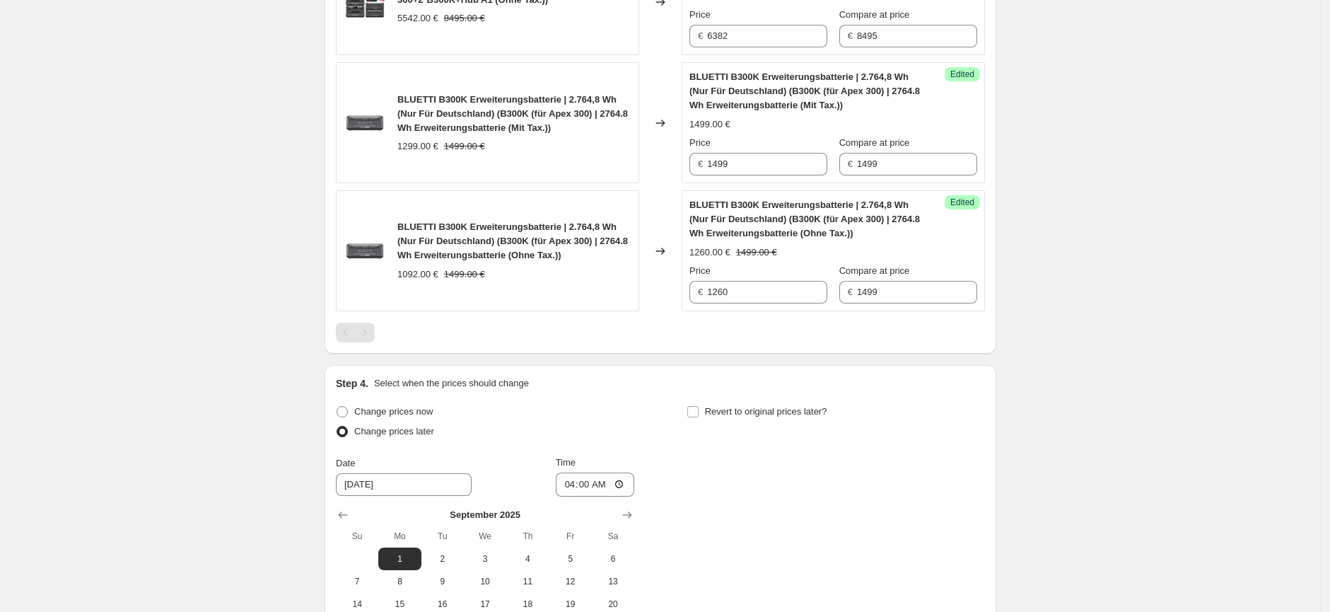
scroll to position [2436, 0]
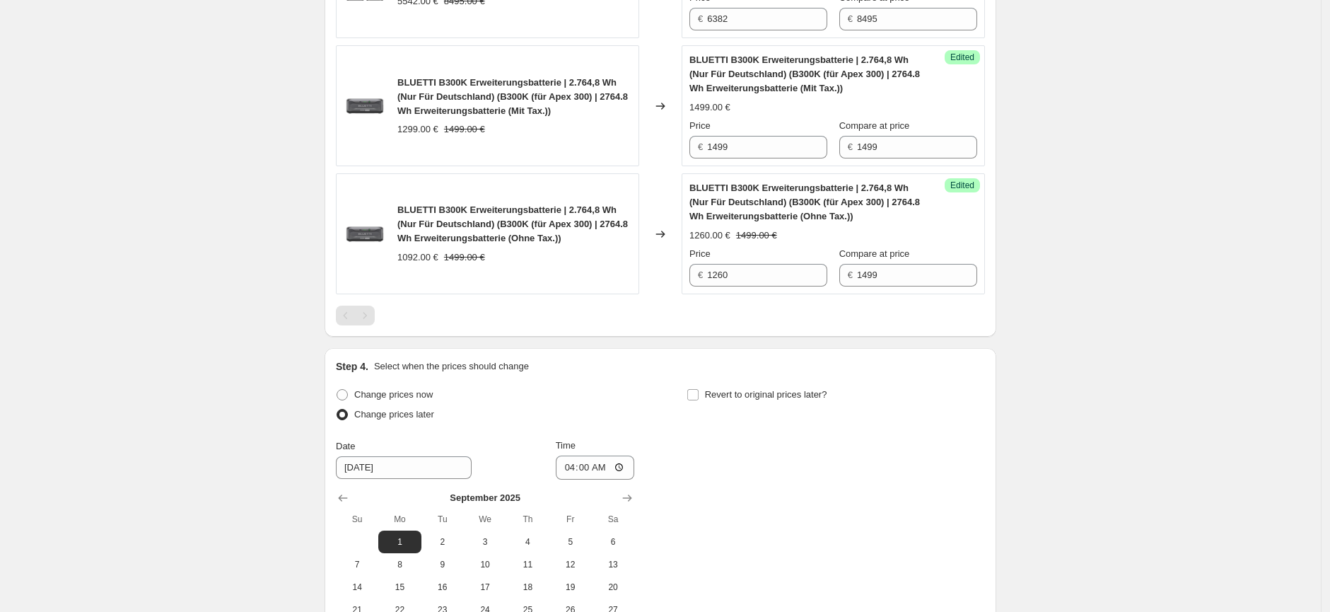
drag, startPoint x: 1128, startPoint y: 581, endPoint x: 1147, endPoint y: 552, distance: 34.3
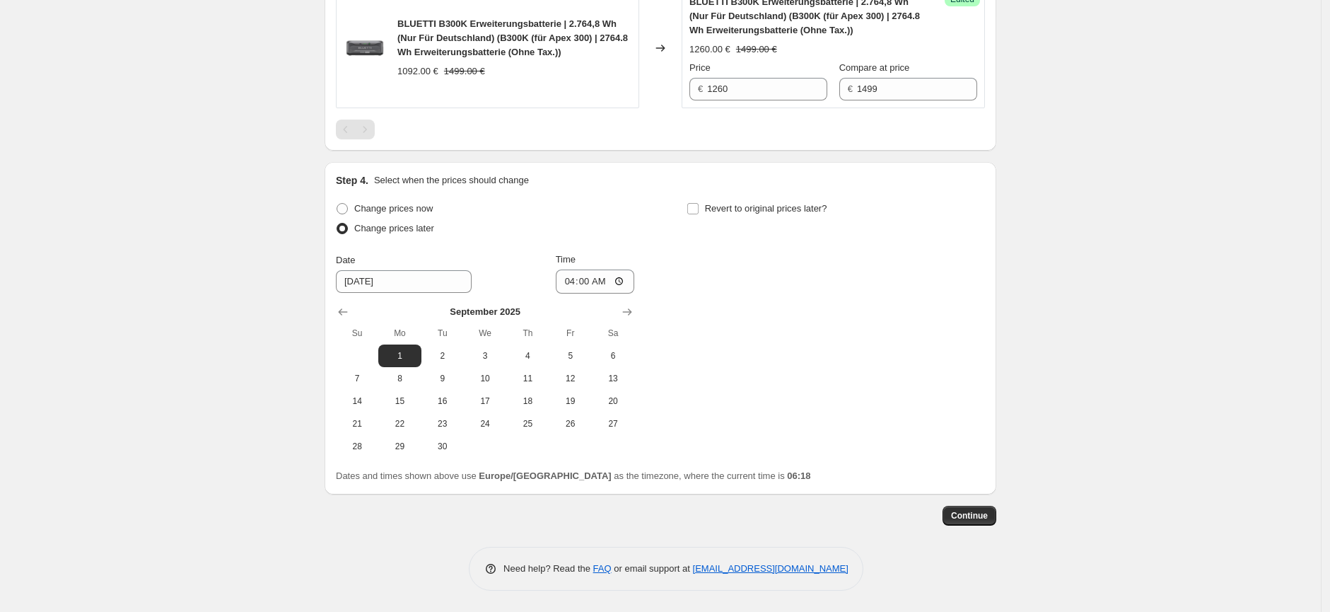
scroll to position [2751, 0]
click at [963, 520] on span "Continue" at bounding box center [969, 515] width 37 height 11
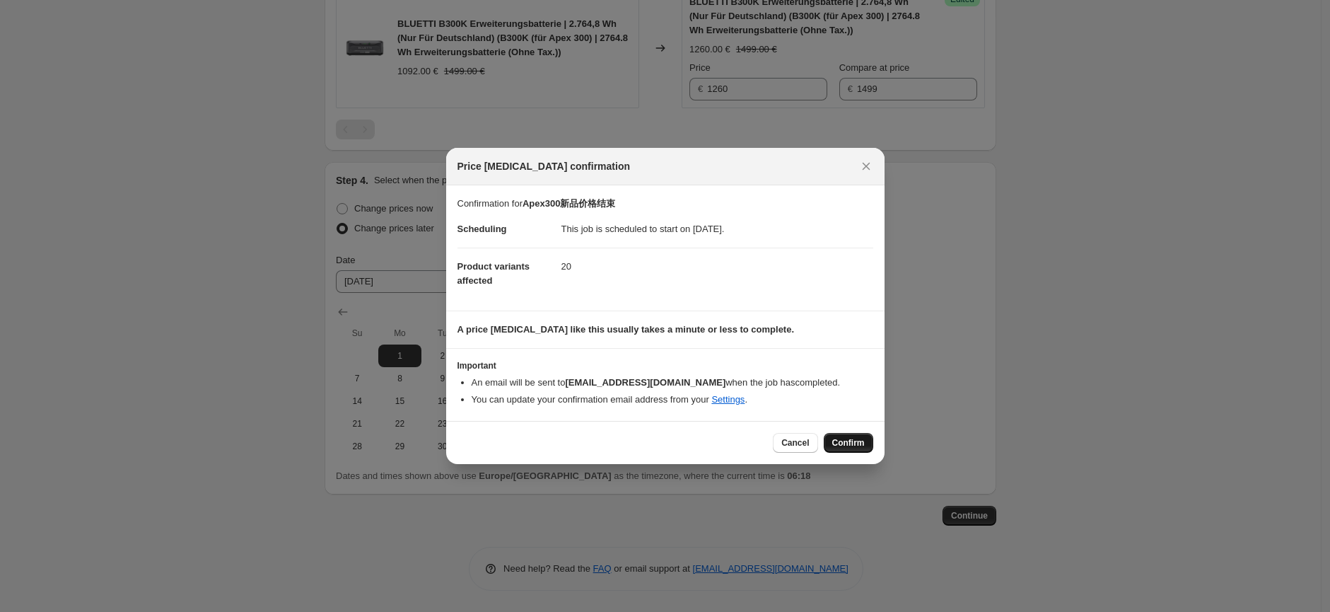
click at [859, 443] on span "Confirm" at bounding box center [849, 442] width 33 height 11
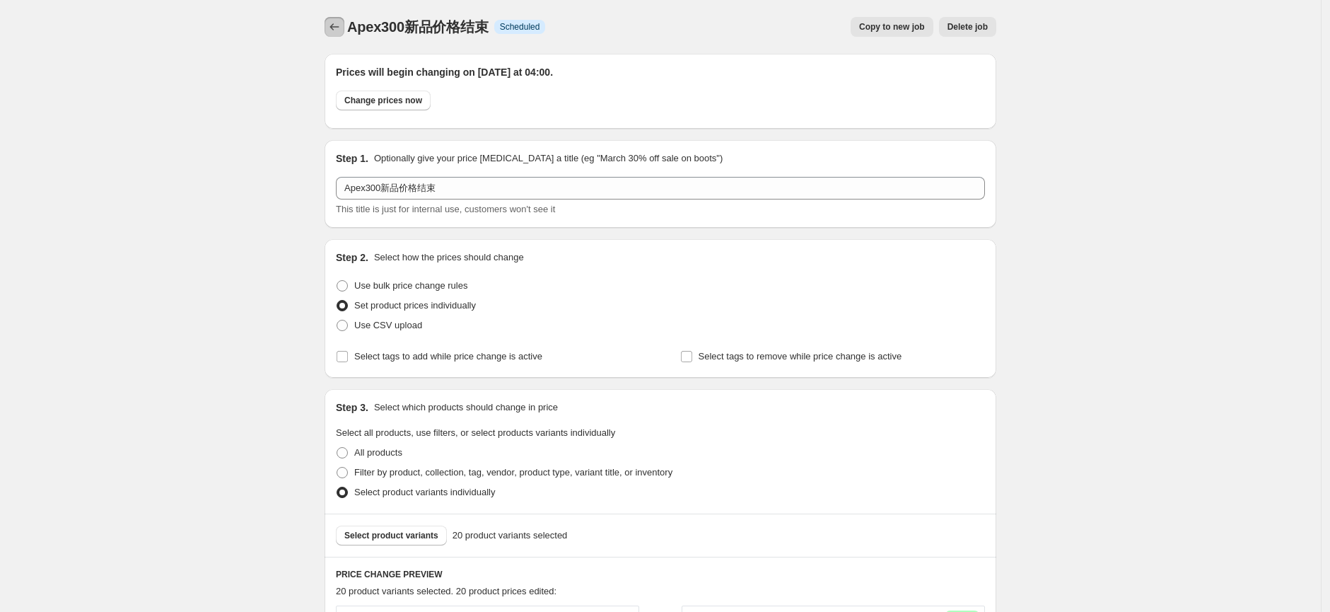
click at [338, 25] on icon "Price change jobs" at bounding box center [334, 27] width 14 height 14
